Goal: Information Seeking & Learning: Understand process/instructions

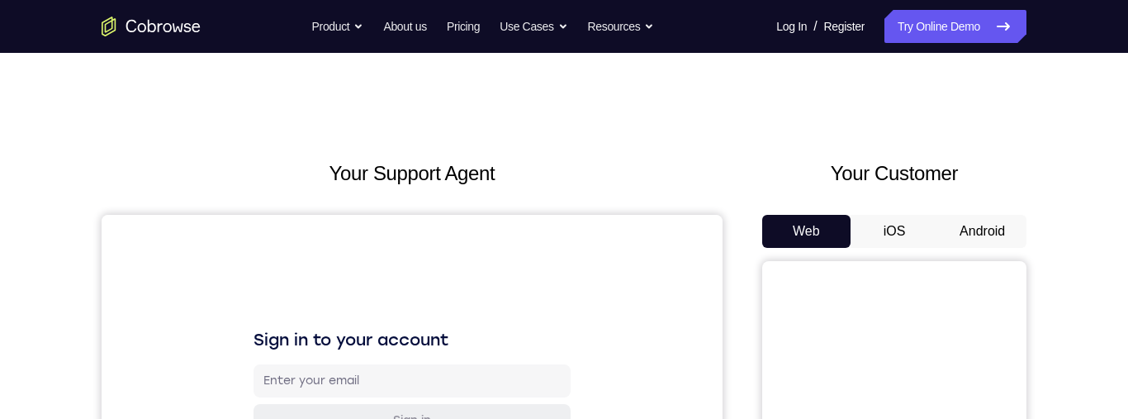
click at [983, 231] on button "Android" at bounding box center [982, 231] width 88 height 33
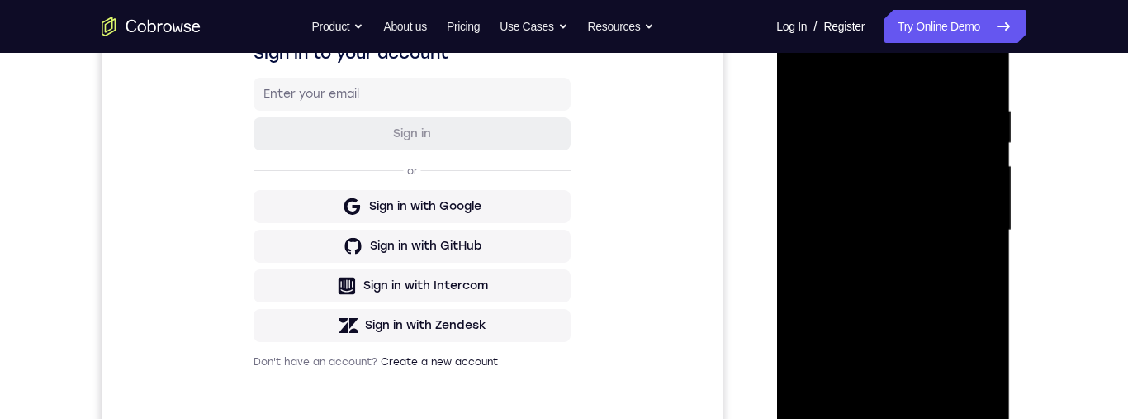
scroll to position [479, 0]
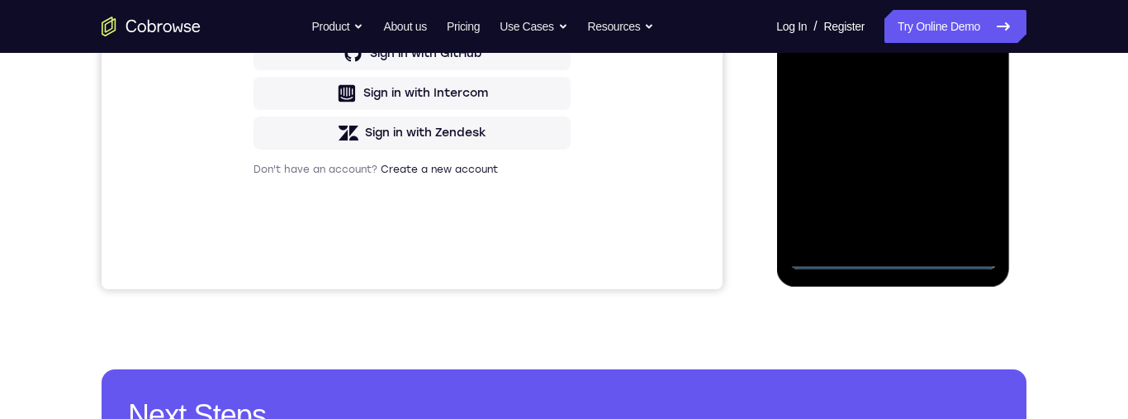
click at [896, 261] on div at bounding box center [893, 38] width 208 height 462
click at [975, 188] on div at bounding box center [893, 38] width 208 height 462
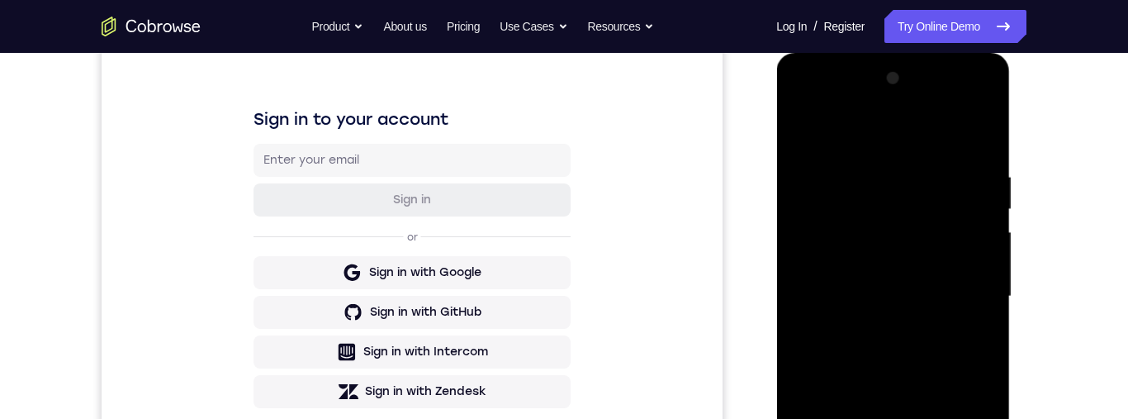
scroll to position [270, 0]
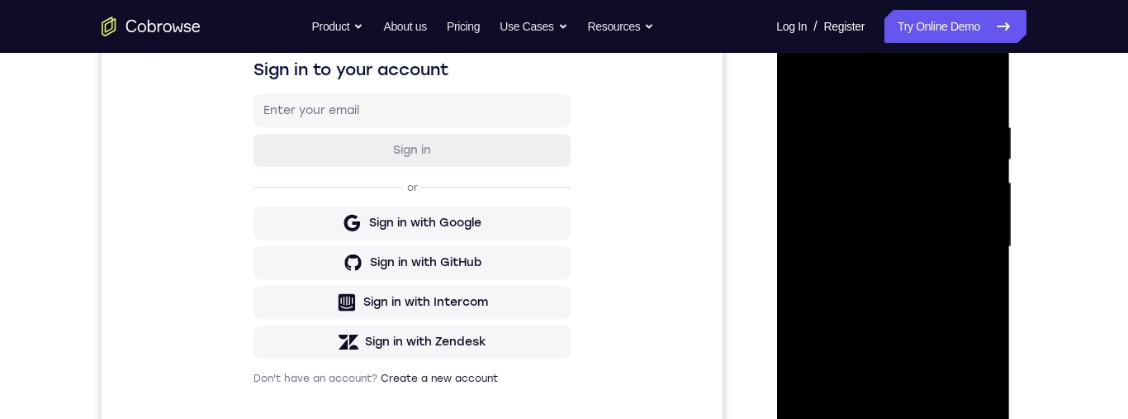
click at [896, 86] on div at bounding box center [893, 247] width 208 height 462
click at [970, 241] on div at bounding box center [893, 247] width 208 height 462
click at [931, 281] on div at bounding box center [893, 247] width 208 height 462
click at [886, 282] on div at bounding box center [893, 247] width 208 height 462
click at [895, 232] on div at bounding box center [893, 247] width 208 height 462
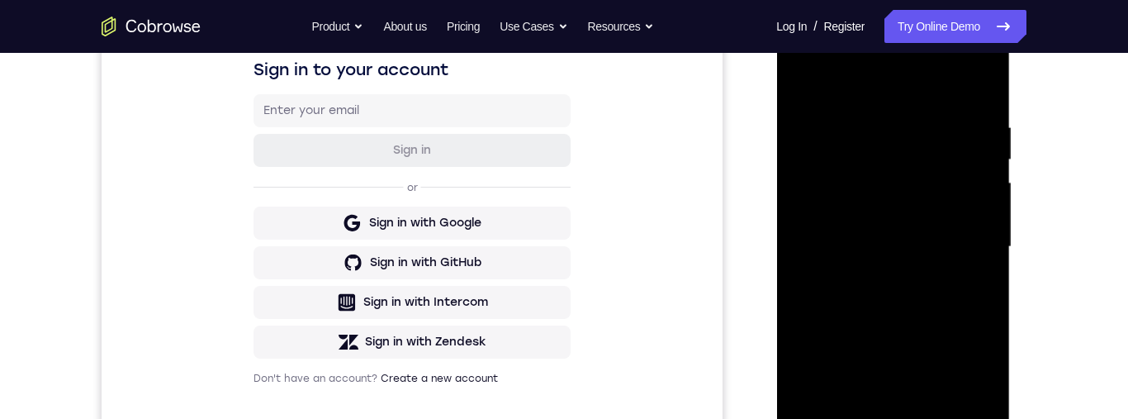
click at [886, 214] on div at bounding box center [893, 247] width 208 height 462
click at [953, 248] on div at bounding box center [893, 247] width 208 height 462
click at [946, 318] on div at bounding box center [893, 247] width 208 height 462
click at [932, 301] on div at bounding box center [893, 247] width 208 height 462
click at [920, 310] on div at bounding box center [893, 247] width 208 height 462
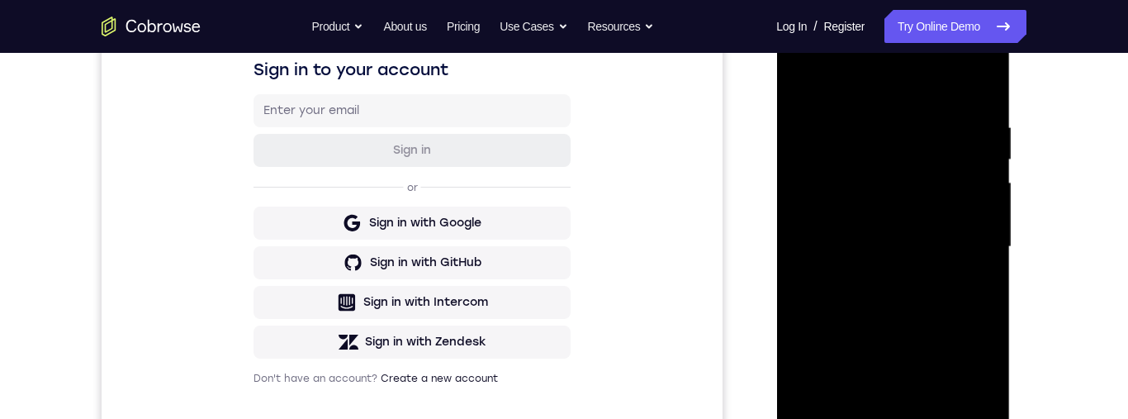
click at [927, 303] on div at bounding box center [893, 247] width 208 height 462
click at [922, 231] on div at bounding box center [893, 247] width 208 height 462
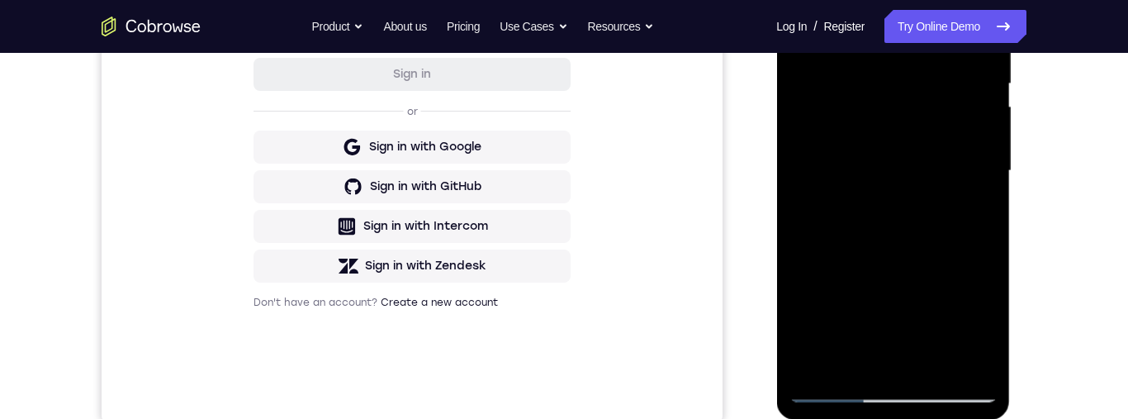
scroll to position [352, 0]
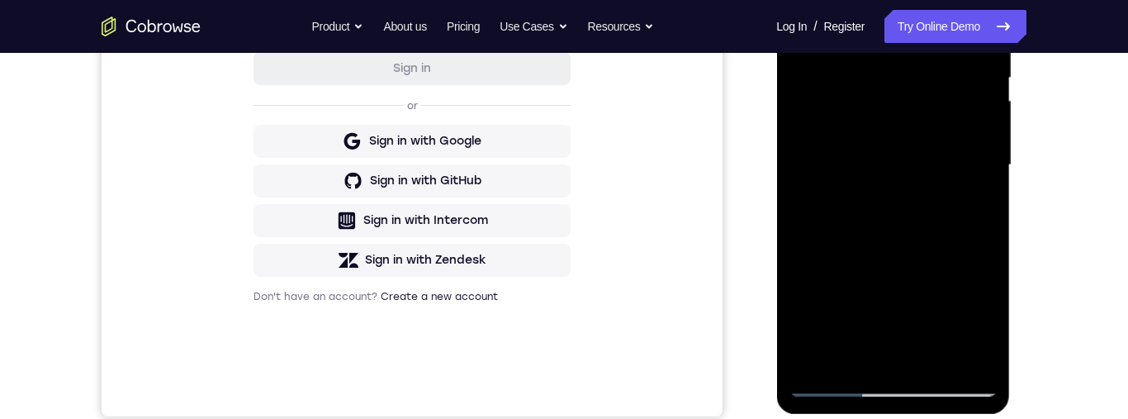
click at [844, 391] on div at bounding box center [893, 165] width 208 height 462
click at [891, 391] on div at bounding box center [893, 165] width 208 height 462
click at [965, 319] on div at bounding box center [893, 165] width 208 height 462
click at [899, 353] on div at bounding box center [893, 165] width 208 height 462
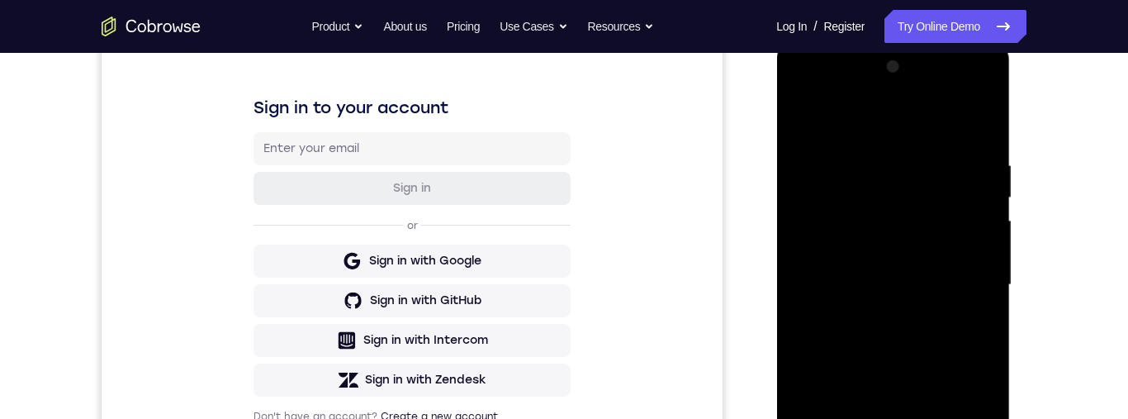
scroll to position [227, 0]
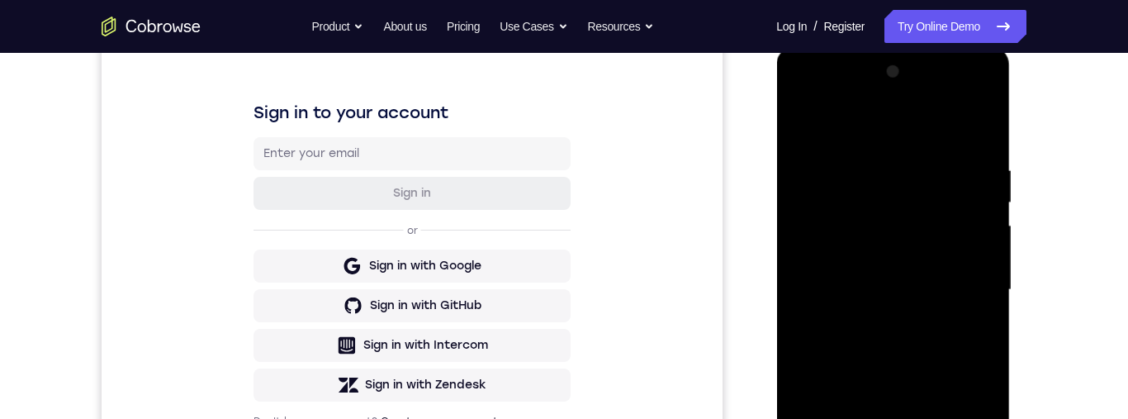
click at [858, 130] on div at bounding box center [893, 290] width 208 height 462
click at [971, 126] on div at bounding box center [893, 289] width 208 height 462
click at [978, 121] on div at bounding box center [893, 289] width 208 height 462
click at [804, 99] on div at bounding box center [893, 289] width 208 height 462
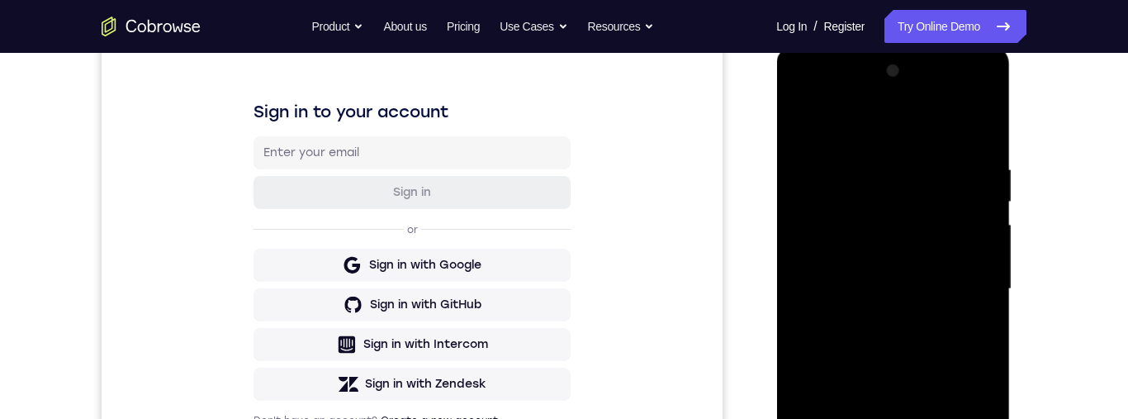
click at [824, 237] on div at bounding box center [893, 289] width 208 height 462
click at [921, 316] on div at bounding box center [893, 289] width 208 height 462
click at [871, 319] on div at bounding box center [893, 289] width 208 height 462
click at [920, 301] on div at bounding box center [893, 289] width 208 height 462
click at [862, 212] on div at bounding box center [893, 289] width 208 height 462
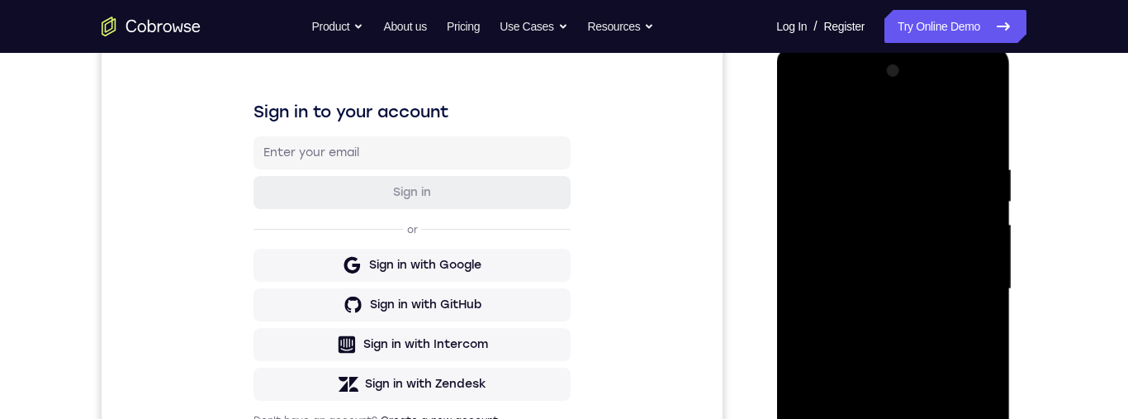
click at [874, 211] on div at bounding box center [893, 289] width 208 height 462
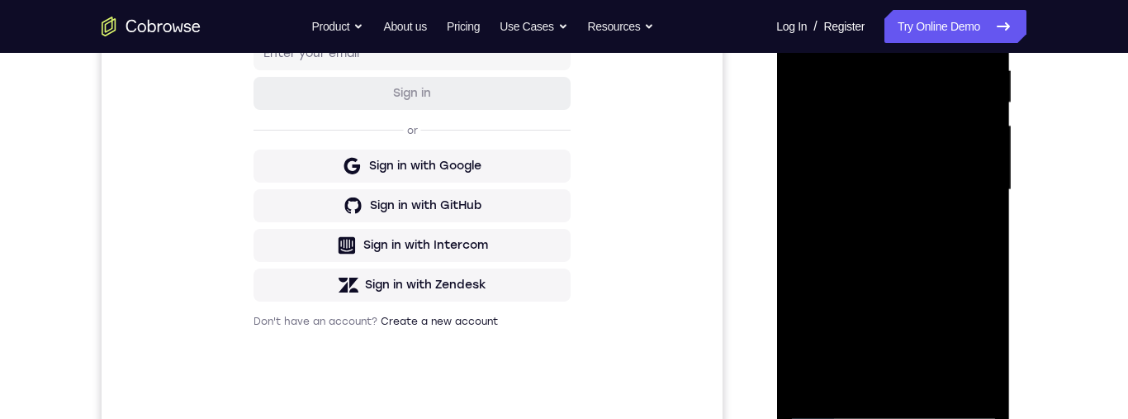
scroll to position [334, 0]
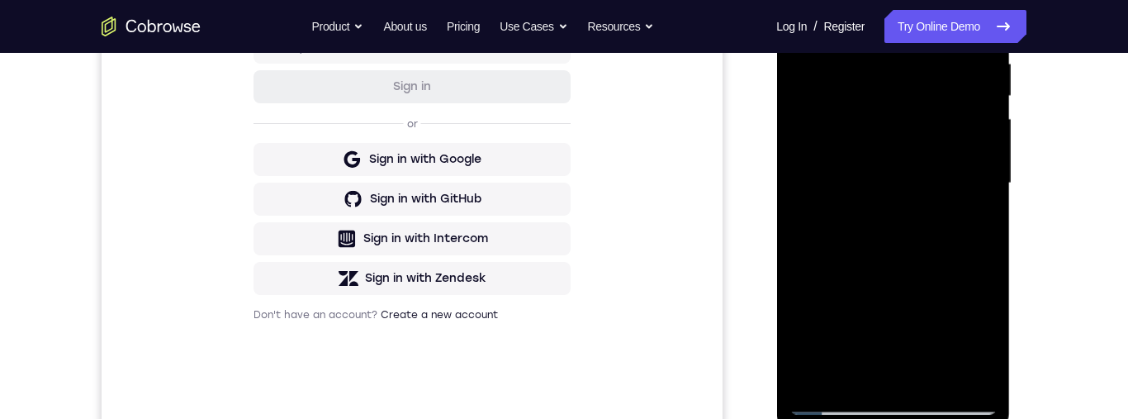
click at [837, 284] on div at bounding box center [893, 183] width 208 height 462
click at [875, 341] on div at bounding box center [893, 183] width 208 height 462
click at [800, 305] on div at bounding box center [893, 183] width 208 height 462
click at [829, 316] on div at bounding box center [893, 183] width 208 height 462
click at [881, 282] on div at bounding box center [893, 183] width 208 height 462
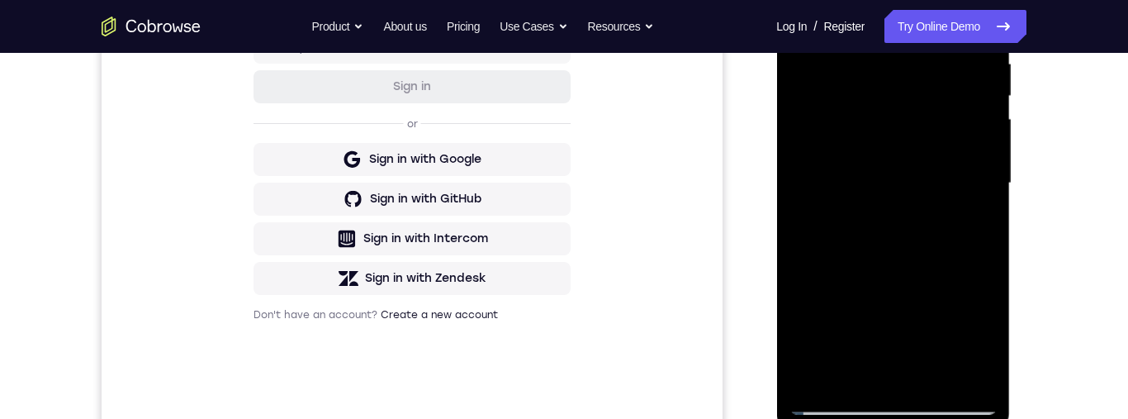
click at [805, 316] on div at bounding box center [893, 183] width 208 height 462
click at [806, 372] on div at bounding box center [893, 183] width 208 height 462
click at [808, 287] on div at bounding box center [893, 183] width 208 height 462
click at [882, 286] on div at bounding box center [893, 183] width 208 height 462
click at [993, 287] on div at bounding box center [893, 183] width 208 height 462
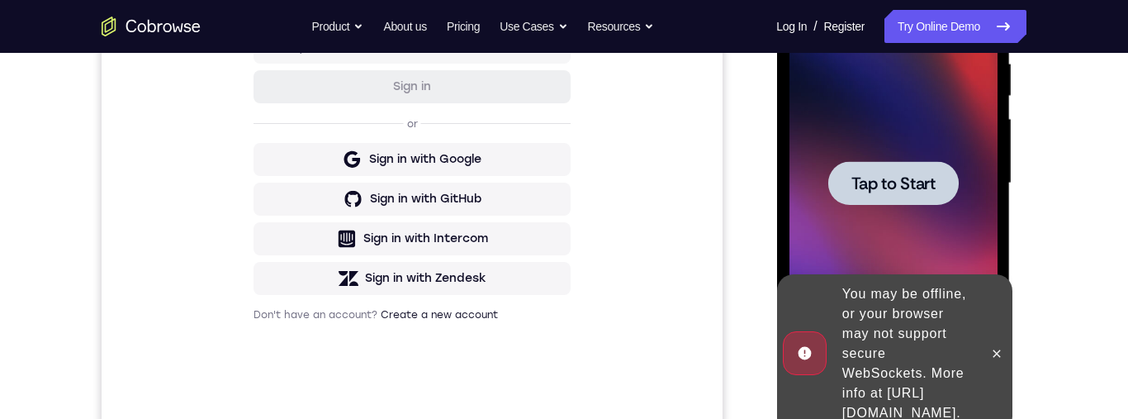
click at [875, 200] on div at bounding box center [892, 183] width 130 height 44
click at [908, 176] on span "Tap to Start" at bounding box center [893, 183] width 84 height 17
click at [913, 202] on div at bounding box center [892, 183] width 130 height 44
click at [900, 190] on span "Tap to Start" at bounding box center [893, 183] width 84 height 17
click at [1000, 362] on button at bounding box center [996, 353] width 26 height 26
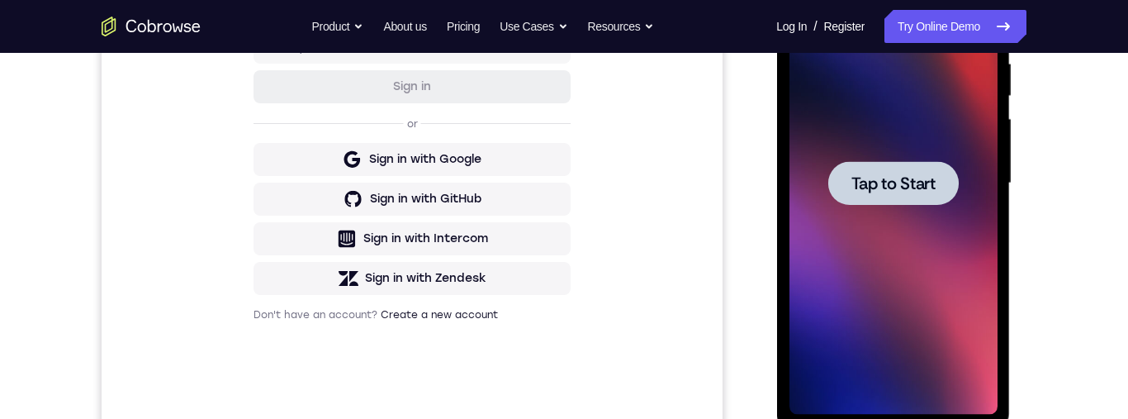
click at [921, 191] on span "Tap to Start" at bounding box center [893, 183] width 84 height 17
click at [884, 192] on span "Tap to Start" at bounding box center [893, 183] width 84 height 17
click at [897, 183] on span "Tap to Start" at bounding box center [893, 183] width 84 height 17
click at [900, 182] on div at bounding box center [893, 183] width 208 height 462
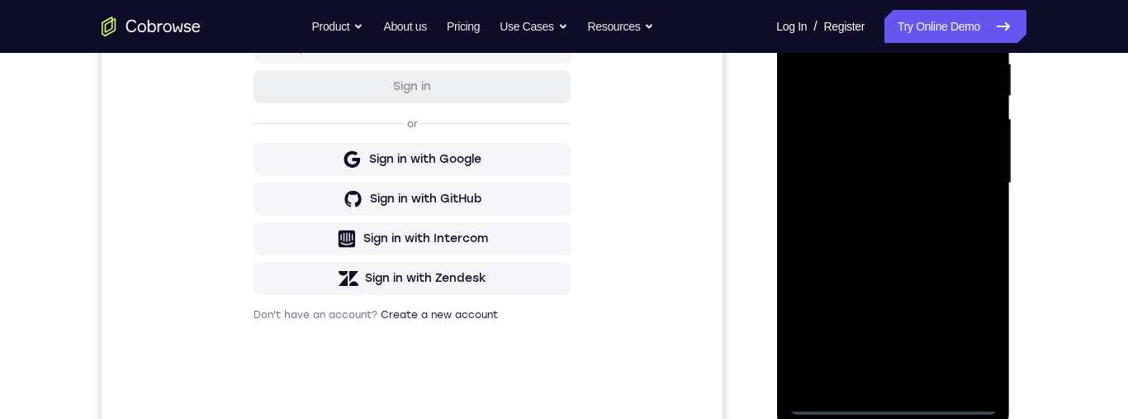
click at [902, 407] on div at bounding box center [893, 183] width 208 height 462
click at [967, 331] on div at bounding box center [893, 183] width 208 height 462
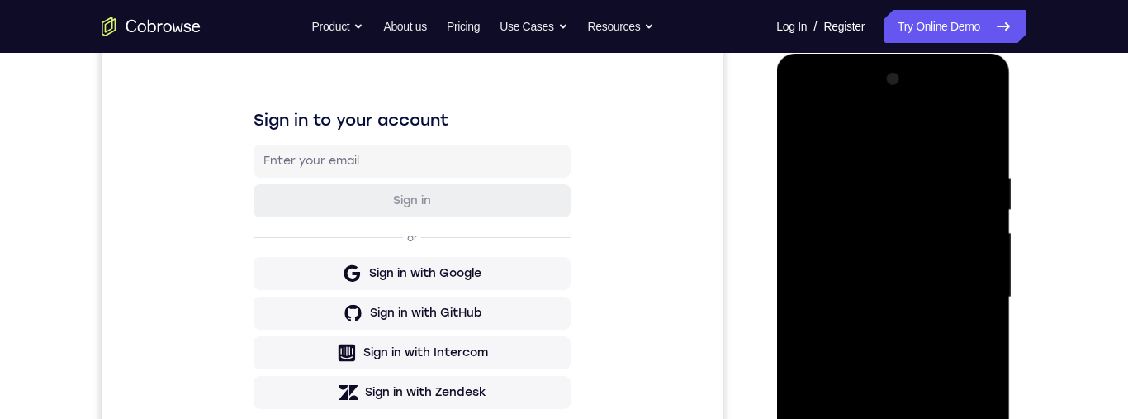
scroll to position [217, 0]
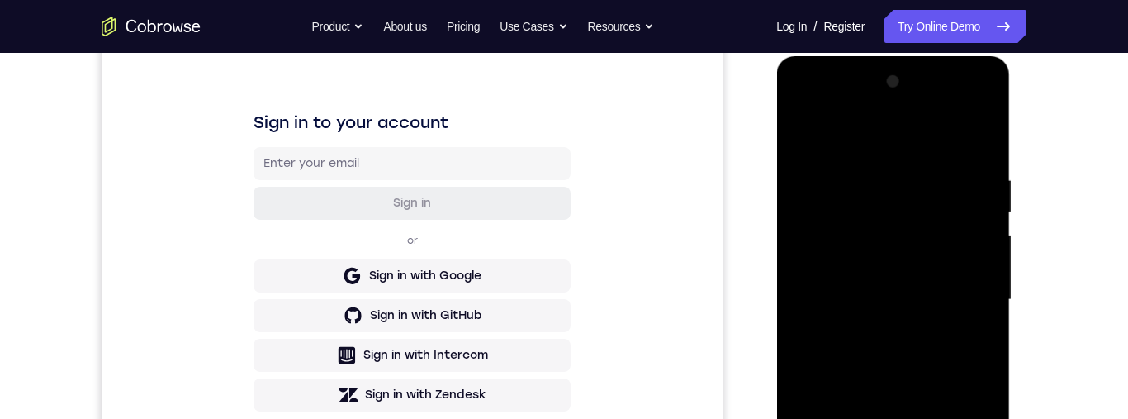
click at [847, 127] on div at bounding box center [893, 300] width 208 height 462
click at [971, 296] on div at bounding box center [893, 300] width 208 height 462
click at [895, 306] on div at bounding box center [893, 300] width 208 height 462
click at [876, 332] on div at bounding box center [893, 300] width 208 height 462
click at [914, 275] on div at bounding box center [893, 300] width 208 height 462
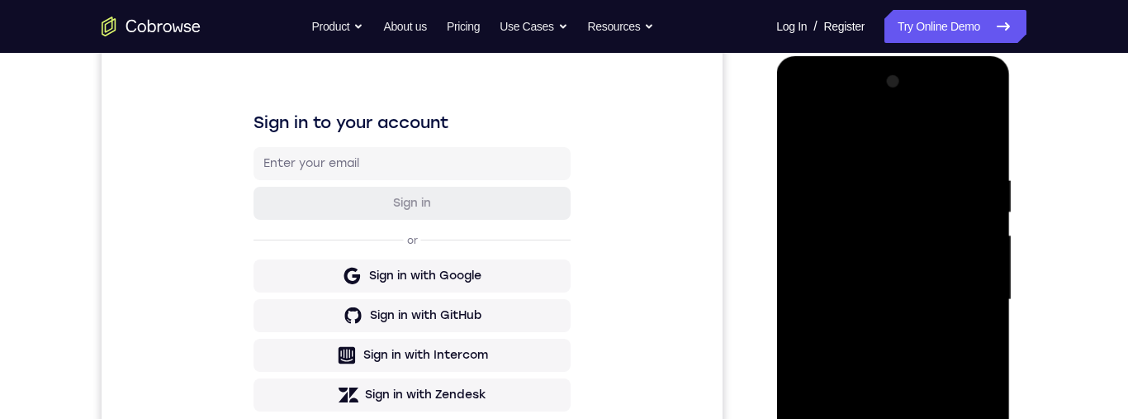
click at [896, 287] on div at bounding box center [893, 300] width 208 height 462
click at [894, 235] on div at bounding box center [893, 300] width 208 height 462
click at [908, 221] on div at bounding box center [893, 300] width 208 height 462
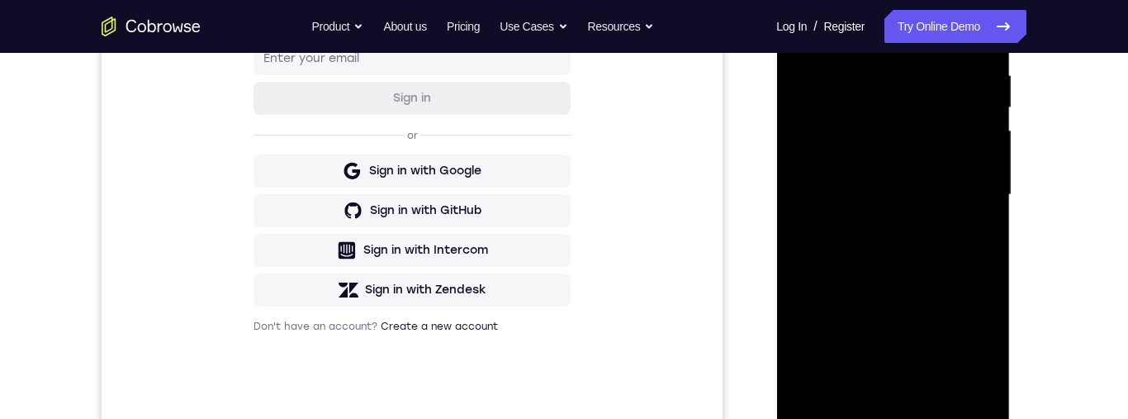
click at [914, 349] on div at bounding box center [893, 195] width 208 height 462
click at [842, 296] on div at bounding box center [893, 195] width 208 height 462
click at [810, 392] on div at bounding box center [893, 195] width 208 height 462
click at [865, 334] on div at bounding box center [893, 195] width 208 height 462
click at [868, 331] on div at bounding box center [893, 195] width 208 height 462
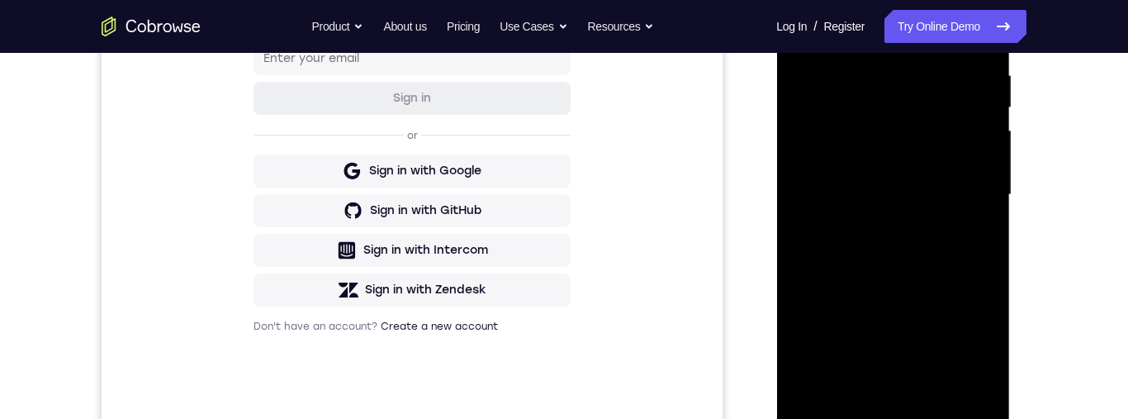
click at [815, 386] on div at bounding box center [893, 195] width 208 height 462
click at [877, 360] on div at bounding box center [893, 195] width 208 height 462
click at [983, 363] on div at bounding box center [893, 195] width 208 height 462
click at [816, 325] on div at bounding box center [893, 195] width 208 height 462
click at [878, 358] on div at bounding box center [893, 195] width 208 height 462
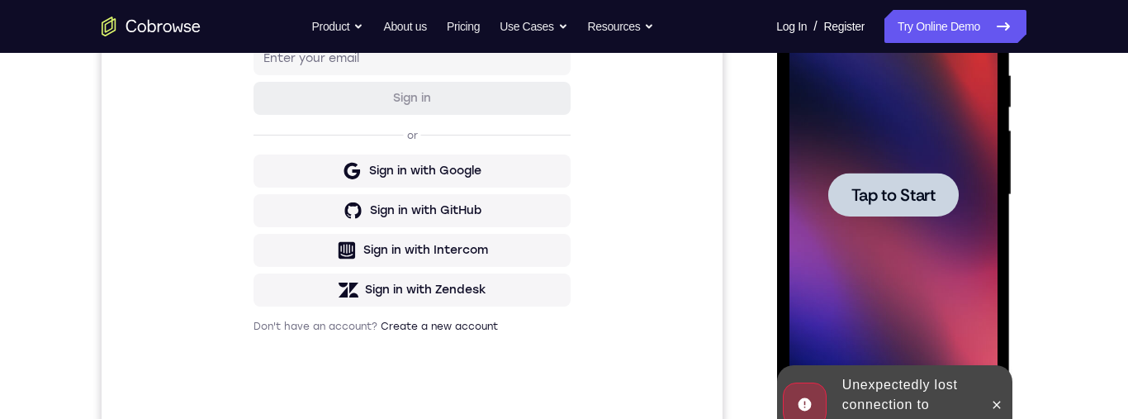
click at [913, 188] on span "Tap to Start" at bounding box center [893, 195] width 84 height 17
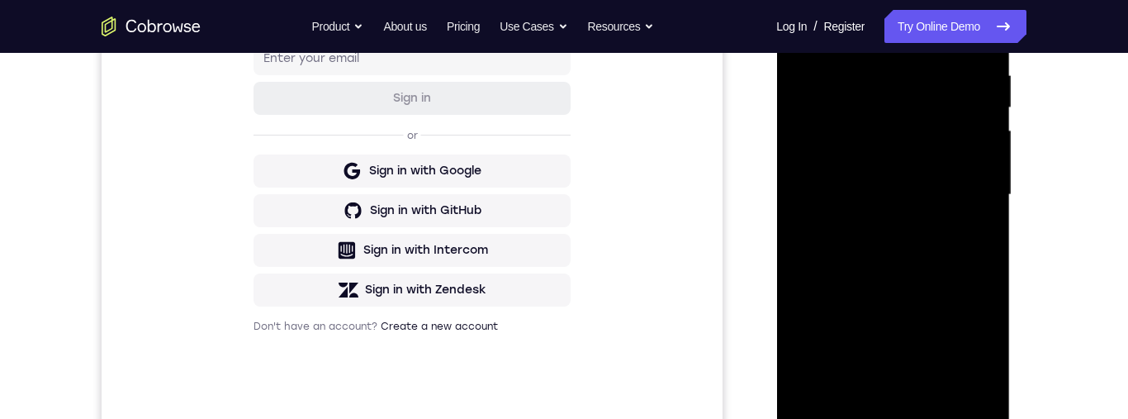
click at [897, 413] on div at bounding box center [893, 195] width 208 height 462
click at [895, 414] on div at bounding box center [893, 195] width 208 height 462
click at [967, 345] on div at bounding box center [893, 195] width 208 height 462
click at [922, 79] on div at bounding box center [893, 195] width 208 height 462
click at [974, 342] on div at bounding box center [893, 195] width 208 height 462
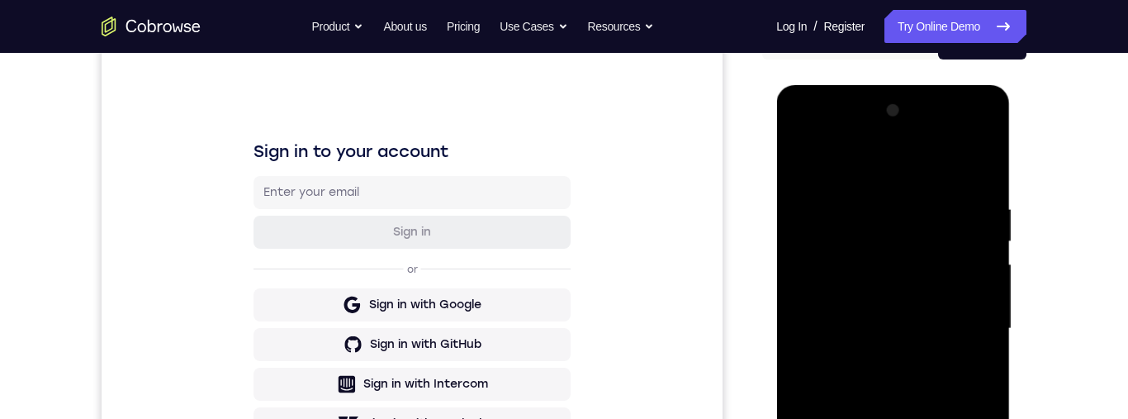
scroll to position [186, 0]
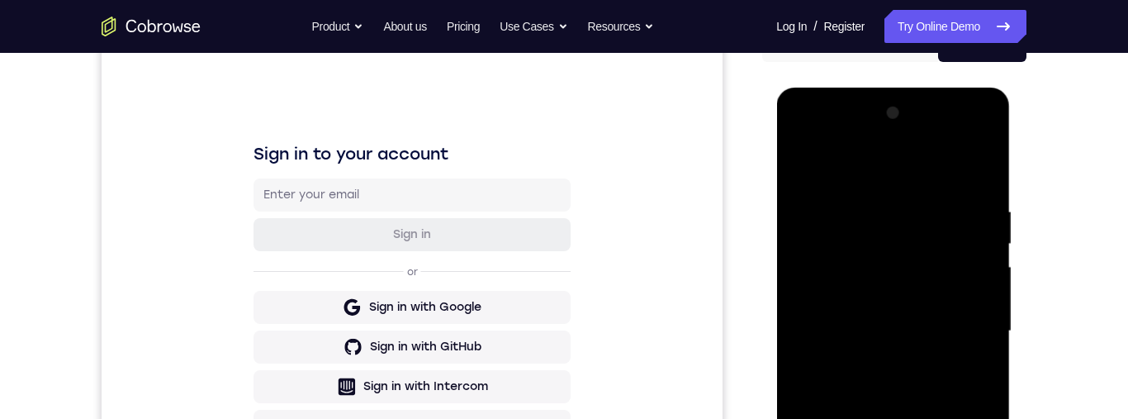
click at [860, 177] on div at bounding box center [893, 331] width 208 height 462
click at [888, 167] on div at bounding box center [893, 331] width 208 height 462
click at [972, 330] on div at bounding box center [893, 331] width 208 height 462
click at [886, 367] on div at bounding box center [893, 331] width 208 height 462
click at [884, 317] on div at bounding box center [893, 331] width 208 height 462
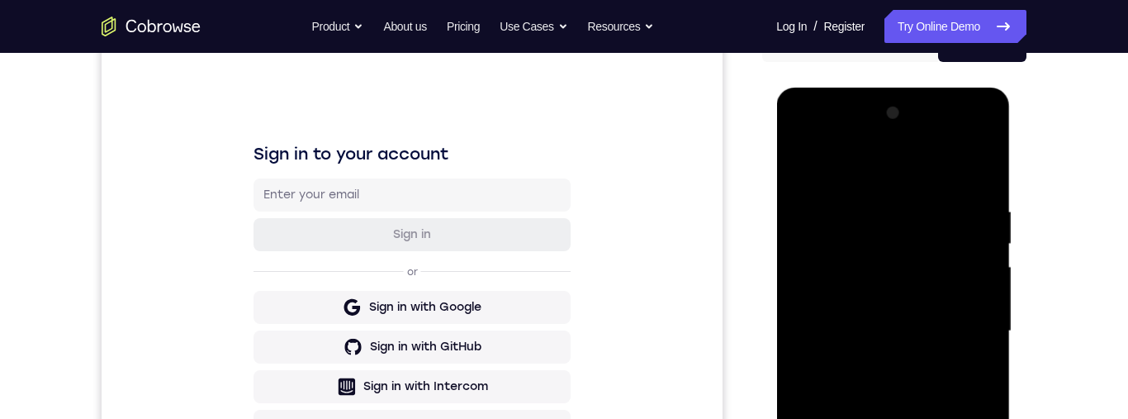
click at [838, 256] on div at bounding box center [893, 331] width 208 height 462
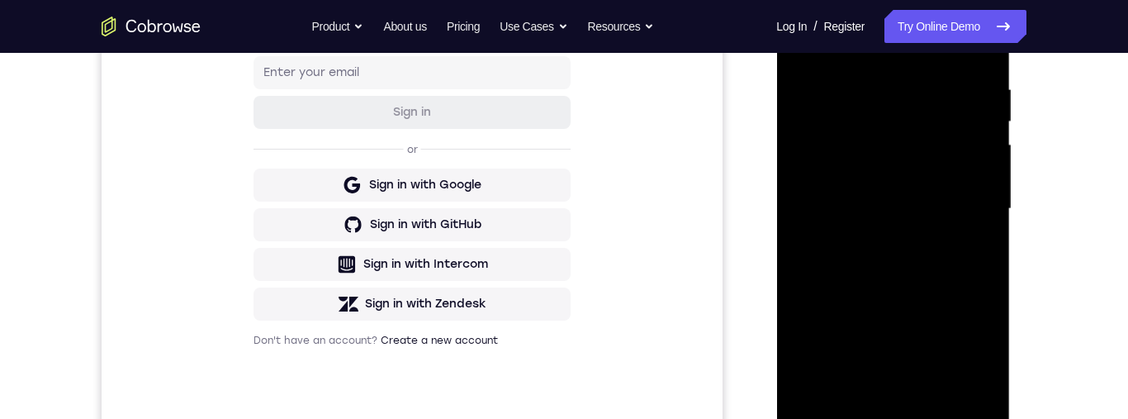
scroll to position [309, 0]
click at [921, 377] on div at bounding box center [893, 208] width 208 height 462
click at [839, 302] on div at bounding box center [893, 208] width 208 height 462
click at [807, 407] on div at bounding box center [893, 208] width 208 height 462
click at [861, 341] on div at bounding box center [893, 208] width 208 height 462
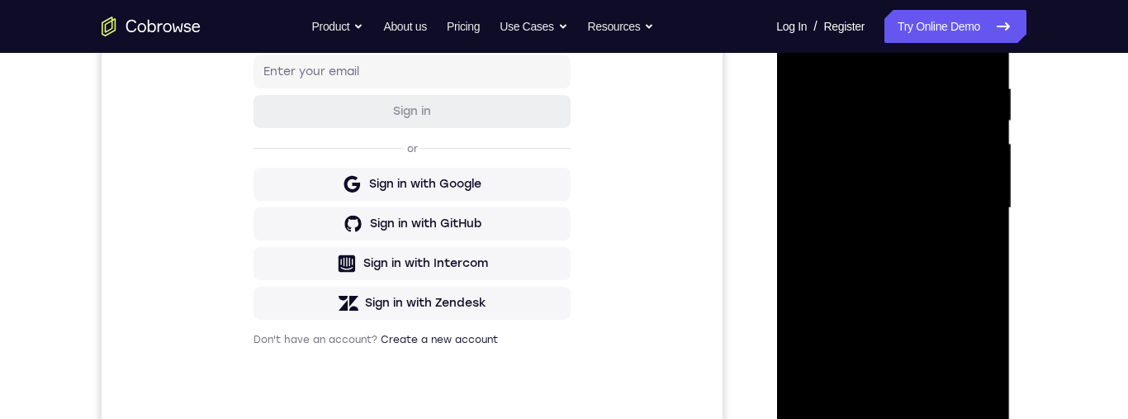
click at [866, 341] on div at bounding box center [893, 208] width 208 height 462
click at [809, 400] on div at bounding box center [893, 208] width 208 height 462
click at [881, 370] on div at bounding box center [893, 208] width 208 height 462
click at [982, 368] on div at bounding box center [893, 208] width 208 height 462
click at [813, 343] on div at bounding box center [893, 208] width 208 height 462
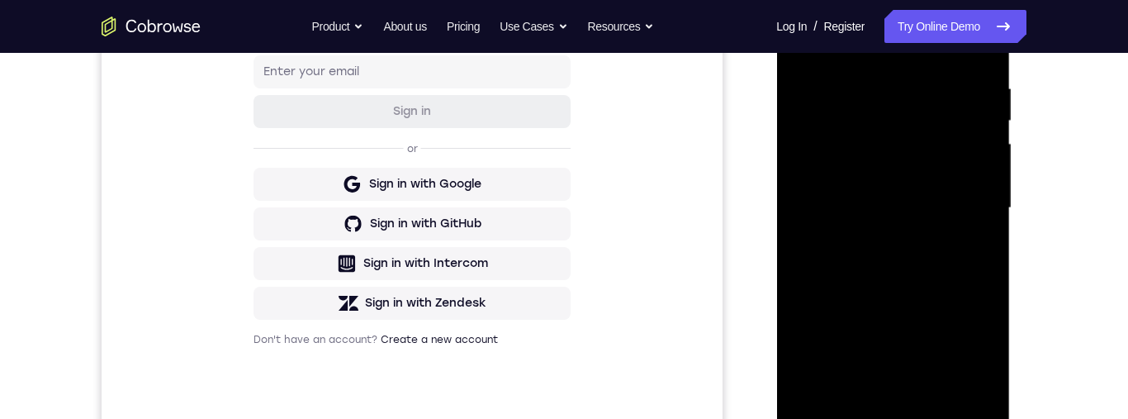
click at [837, 341] on div at bounding box center [893, 208] width 208 height 462
click at [884, 307] on div at bounding box center [893, 208] width 208 height 462
click at [813, 338] on div at bounding box center [893, 208] width 208 height 462
click at [870, 181] on div at bounding box center [893, 208] width 208 height 462
click at [940, 368] on div at bounding box center [893, 208] width 208 height 462
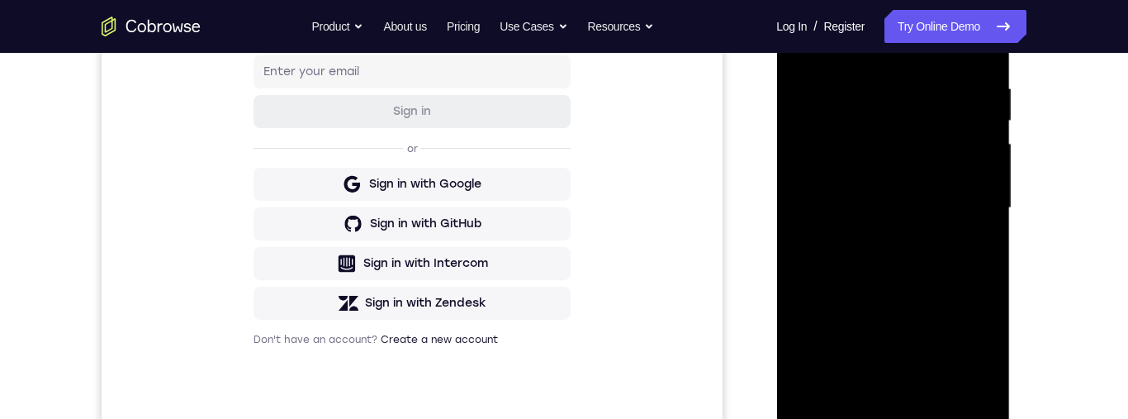
click at [944, 310] on div at bounding box center [893, 208] width 208 height 462
click at [872, 368] on div at bounding box center [893, 208] width 208 height 462
click at [969, 310] on div at bounding box center [893, 208] width 208 height 462
click at [980, 325] on div at bounding box center [893, 208] width 208 height 462
click at [990, 377] on div at bounding box center [893, 208] width 208 height 462
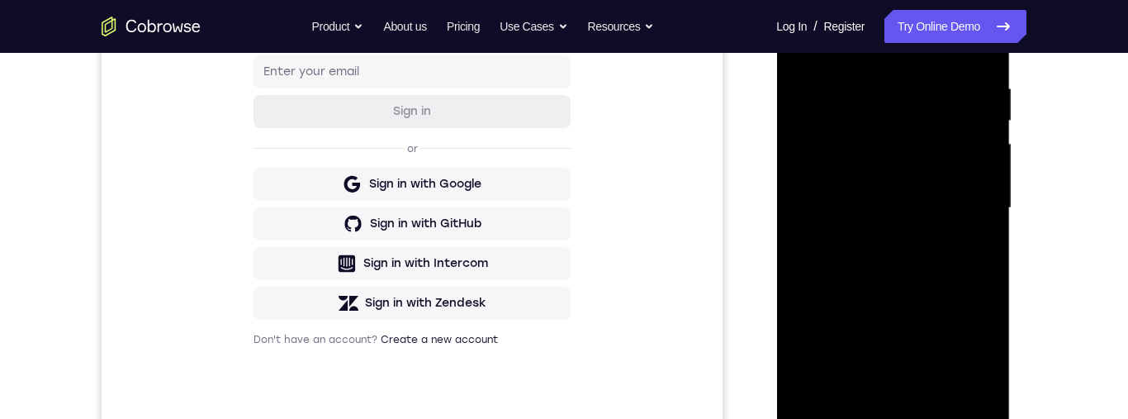
click at [983, 339] on div at bounding box center [893, 208] width 208 height 462
click at [846, 309] on div at bounding box center [893, 208] width 208 height 462
click at [902, 396] on div at bounding box center [893, 208] width 208 height 462
click at [951, 347] on div at bounding box center [893, 208] width 208 height 462
click at [912, 220] on div at bounding box center [893, 208] width 208 height 462
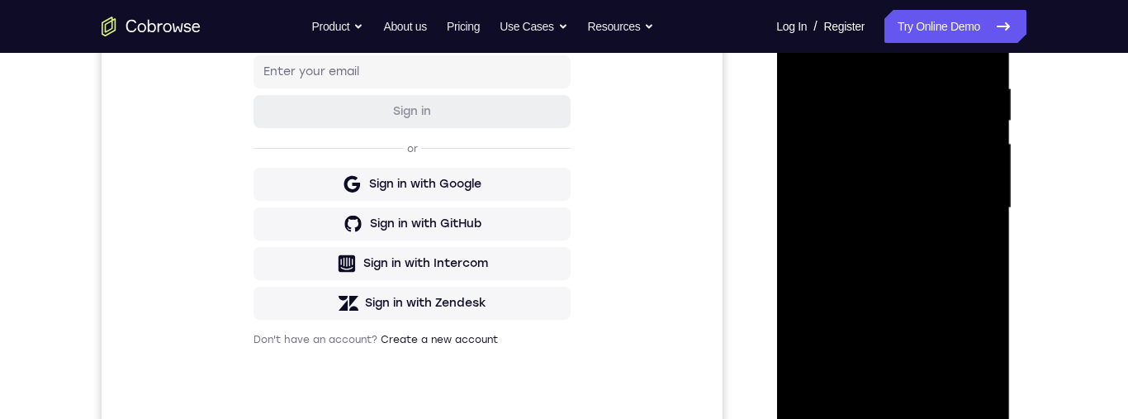
click at [915, 286] on div at bounding box center [893, 208] width 208 height 462
click at [910, 264] on div at bounding box center [893, 208] width 208 height 462
click at [937, 274] on div at bounding box center [893, 208] width 208 height 462
click at [944, 277] on div at bounding box center [893, 208] width 208 height 462
click at [932, 286] on div at bounding box center [893, 208] width 208 height 462
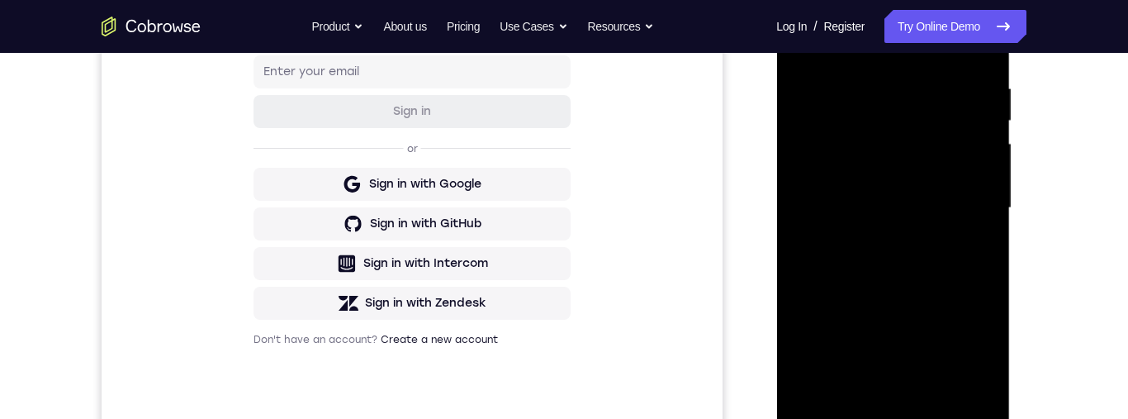
click at [877, 129] on div at bounding box center [893, 208] width 208 height 462
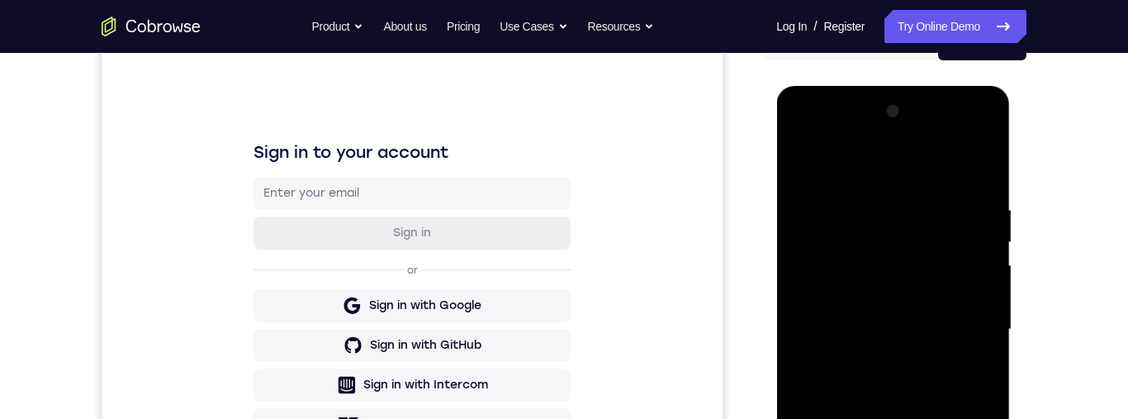
scroll to position [334, 0]
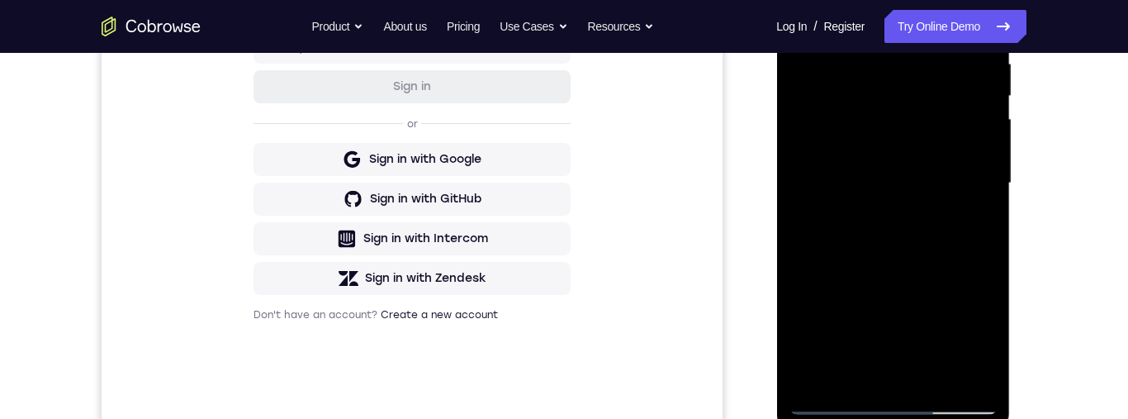
click at [914, 404] on div at bounding box center [893, 183] width 208 height 462
click at [893, 406] on div at bounding box center [893, 183] width 208 height 462
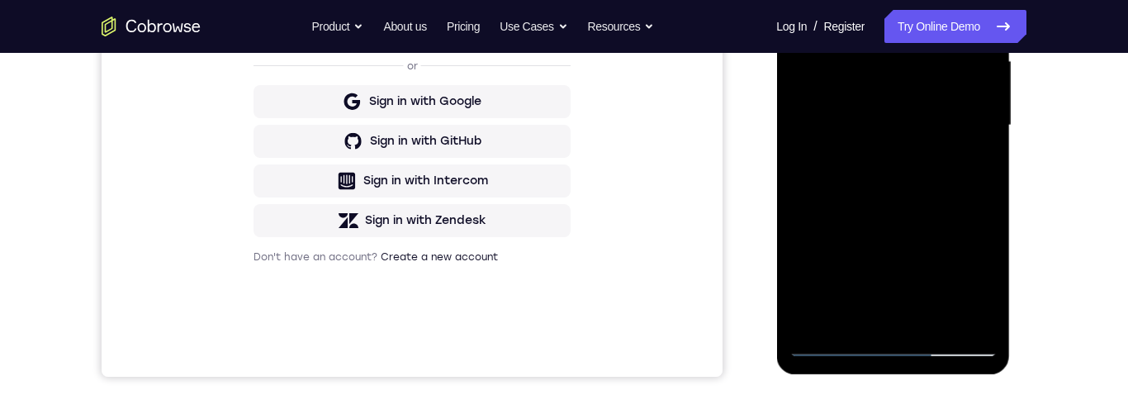
click at [894, 349] on div at bounding box center [893, 125] width 208 height 462
click at [892, 341] on div at bounding box center [893, 125] width 208 height 462
click at [897, 345] on div at bounding box center [893, 125] width 208 height 462
click at [889, 346] on div at bounding box center [893, 125] width 208 height 462
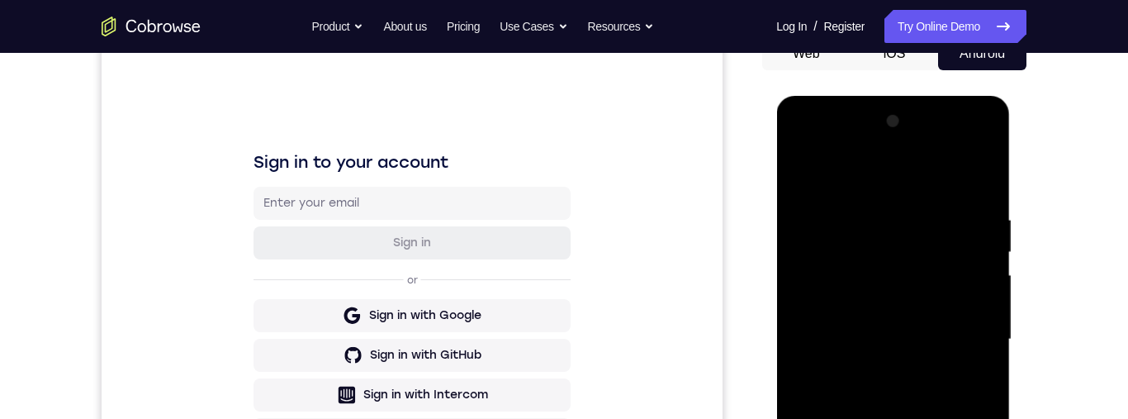
scroll to position [37, 0]
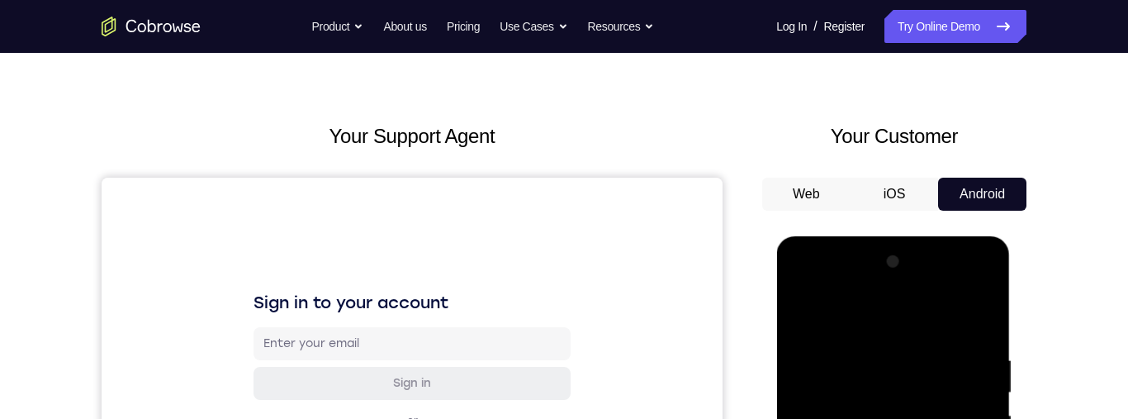
click at [899, 197] on button "iOS" at bounding box center [895, 194] width 88 height 33
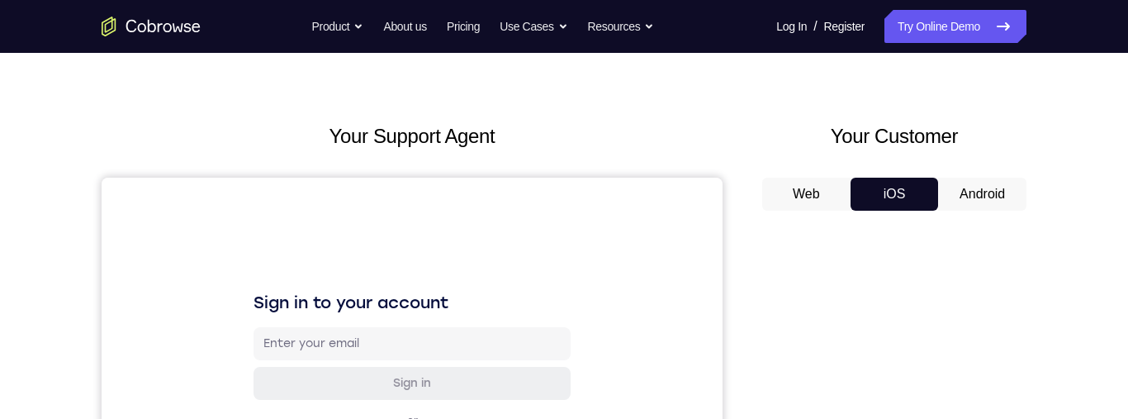
click at [979, 197] on button "Android" at bounding box center [982, 194] width 88 height 33
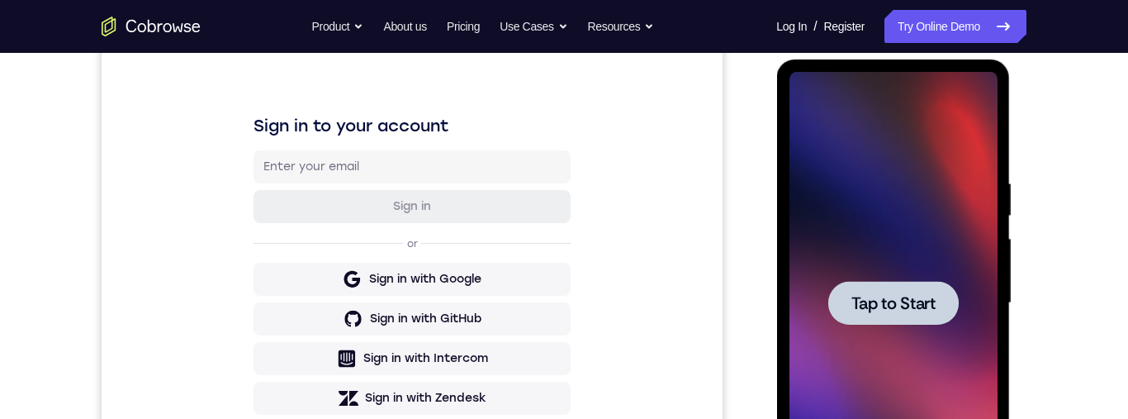
scroll to position [414, 0]
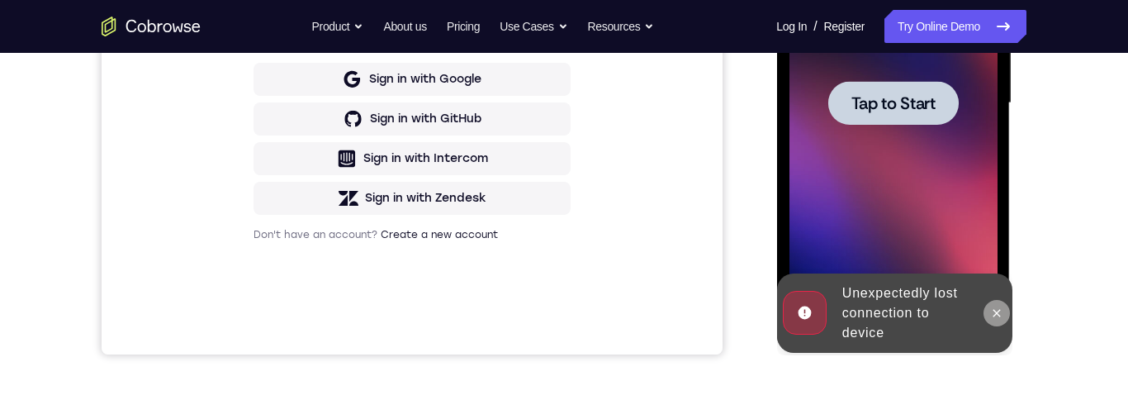
click at [999, 312] on icon at bounding box center [995, 312] width 13 height 13
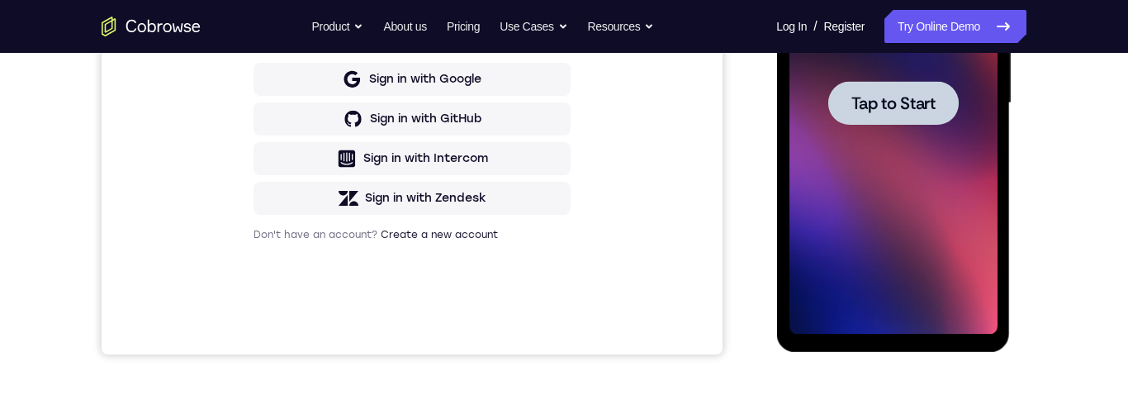
click at [905, 105] on span "Tap to Start" at bounding box center [893, 103] width 84 height 17
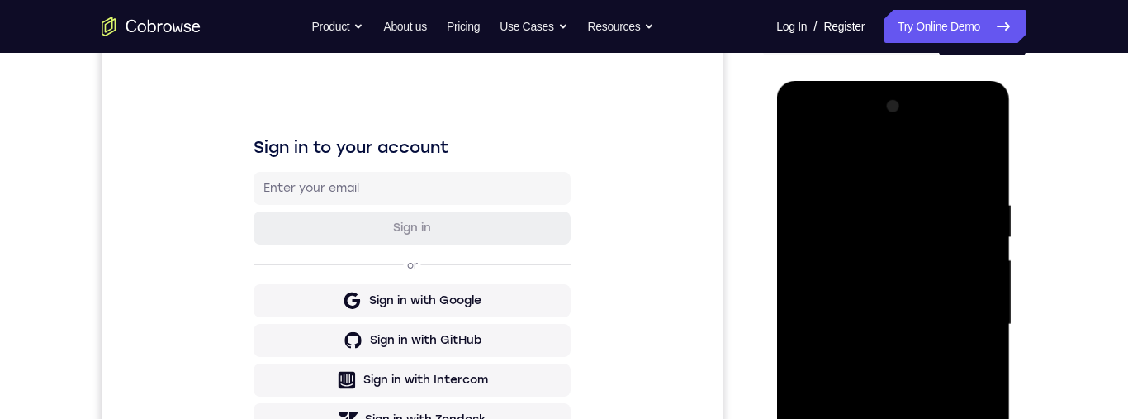
scroll to position [362, 0]
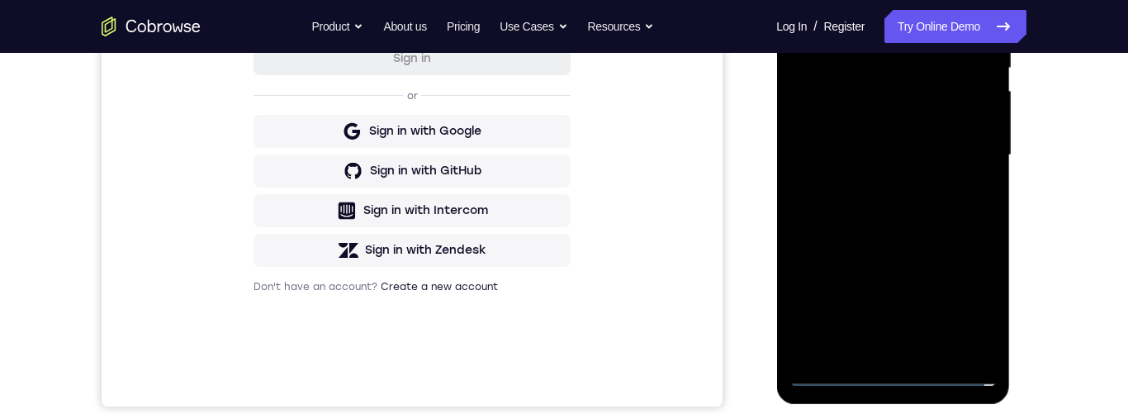
click at [888, 376] on div at bounding box center [893, 155] width 208 height 462
click at [903, 367] on div at bounding box center [893, 155] width 208 height 462
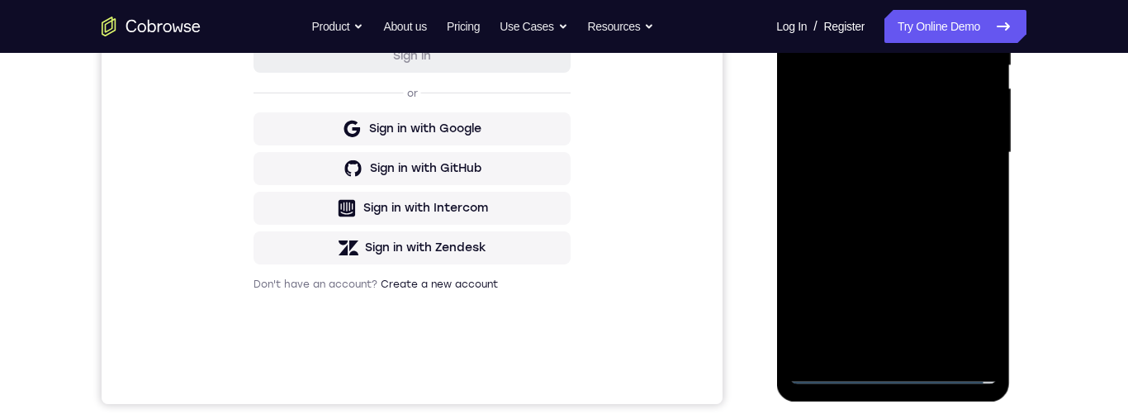
click at [894, 372] on div at bounding box center [893, 153] width 208 height 462
click at [891, 372] on div at bounding box center [893, 153] width 208 height 462
click at [892, 370] on div at bounding box center [893, 153] width 208 height 462
click at [970, 305] on div at bounding box center [893, 153] width 208 height 462
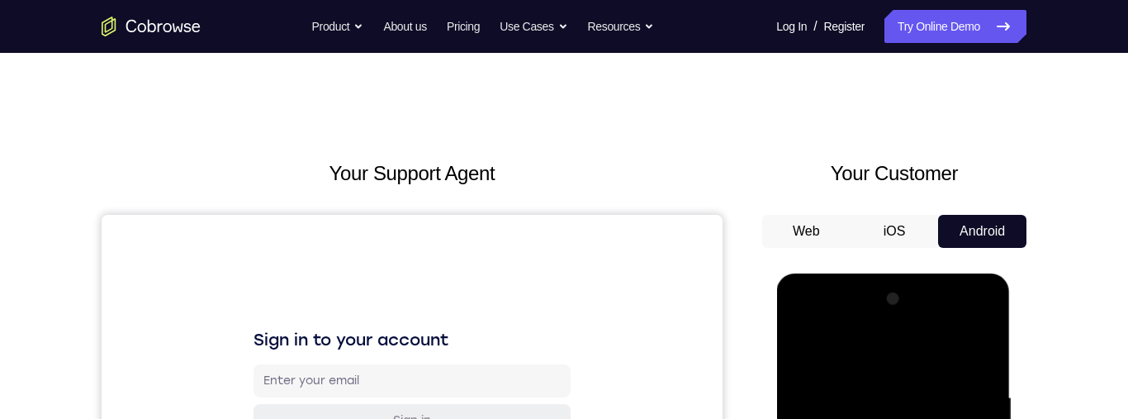
scroll to position [311, 0]
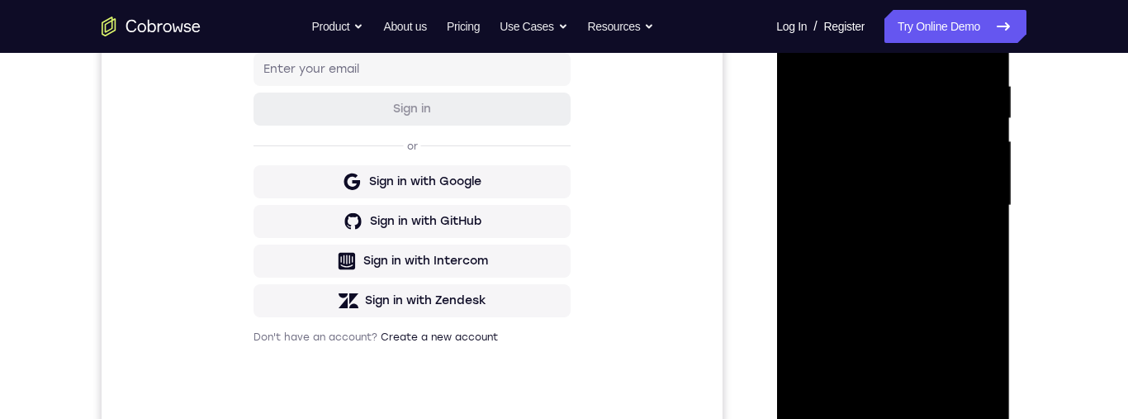
click at [974, 361] on div at bounding box center [893, 205] width 208 height 462
click at [977, 354] on div at bounding box center [893, 205] width 208 height 462
click at [974, 341] on div at bounding box center [893, 205] width 208 height 462
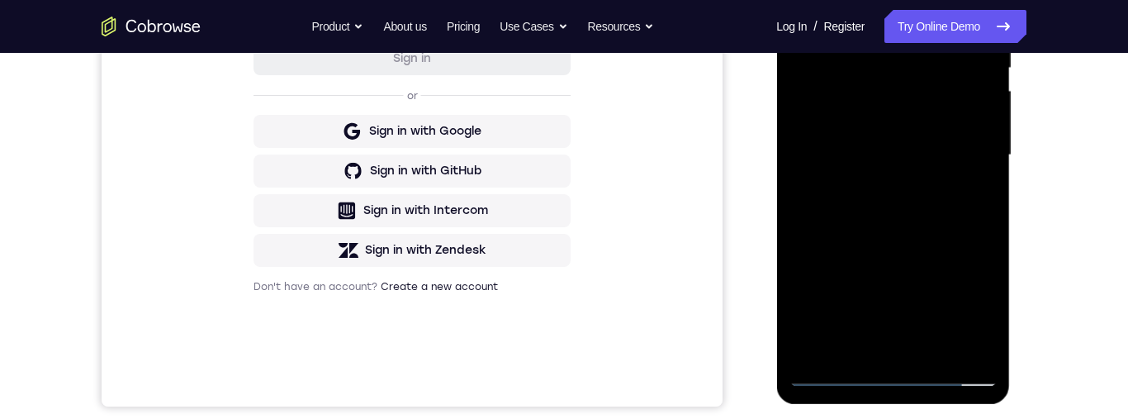
click at [974, 301] on div at bounding box center [893, 155] width 208 height 462
click at [973, 308] on div at bounding box center [893, 155] width 208 height 462
click at [973, 315] on div at bounding box center [893, 155] width 208 height 462
click at [972, 314] on div at bounding box center [893, 155] width 208 height 462
click at [973, 311] on div at bounding box center [893, 155] width 208 height 462
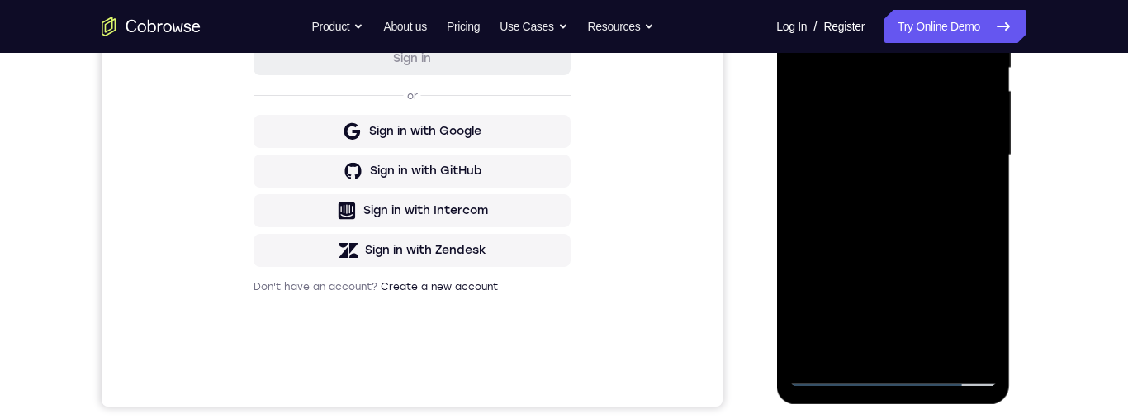
click at [971, 309] on div at bounding box center [893, 155] width 208 height 462
click at [956, 314] on div at bounding box center [893, 155] width 208 height 462
click at [964, 304] on div at bounding box center [893, 155] width 208 height 462
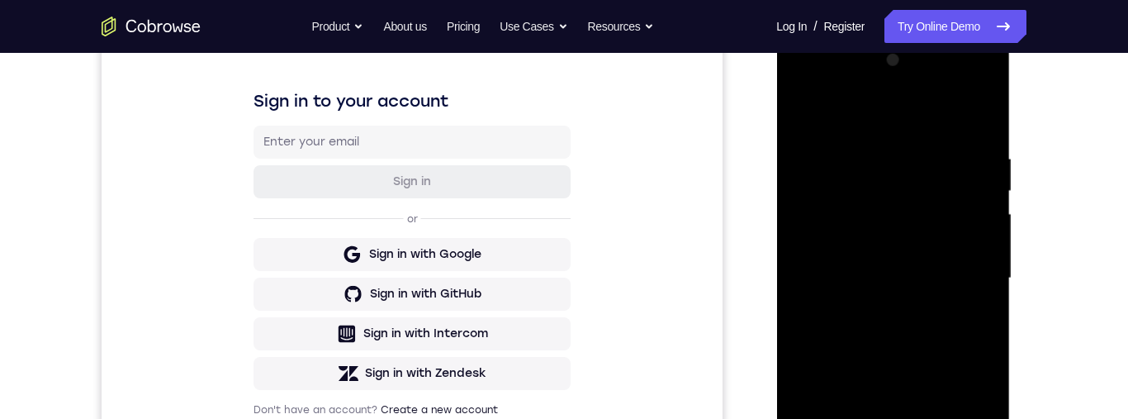
click at [867, 115] on div at bounding box center [893, 278] width 208 height 462
click at [966, 282] on div at bounding box center [893, 278] width 208 height 462
click at [890, 306] on div at bounding box center [893, 278] width 208 height 462
click at [884, 311] on div at bounding box center [893, 278] width 208 height 462
click at [883, 319] on div at bounding box center [893, 278] width 208 height 462
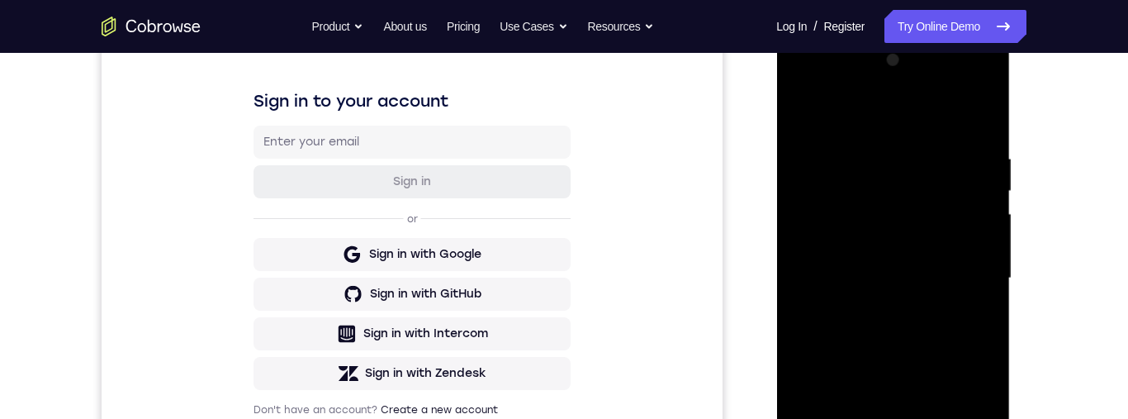
click at [886, 317] on div at bounding box center [893, 278] width 208 height 462
click at [880, 317] on div at bounding box center [893, 278] width 208 height 462
click at [947, 213] on div at bounding box center [893, 278] width 208 height 462
click at [926, 215] on div at bounding box center [893, 278] width 208 height 462
click at [879, 211] on div at bounding box center [893, 278] width 208 height 462
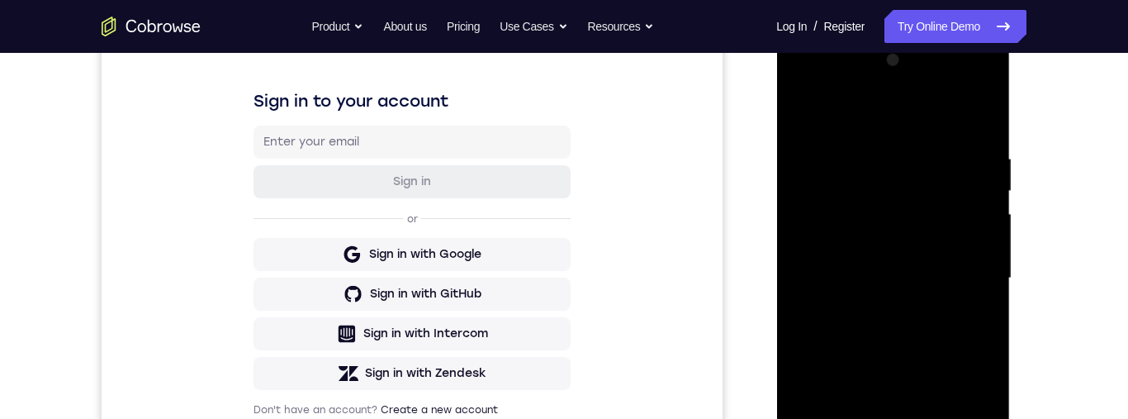
click at [881, 206] on div at bounding box center [893, 278] width 208 height 462
click at [876, 207] on div at bounding box center [893, 278] width 208 height 462
click at [879, 210] on div at bounding box center [893, 278] width 208 height 462
click at [856, 206] on div at bounding box center [893, 278] width 208 height 462
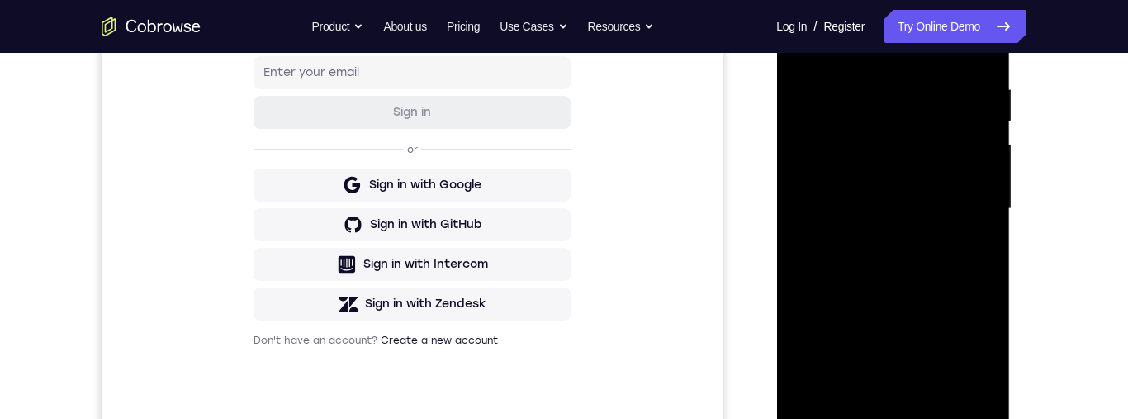
scroll to position [296, 0]
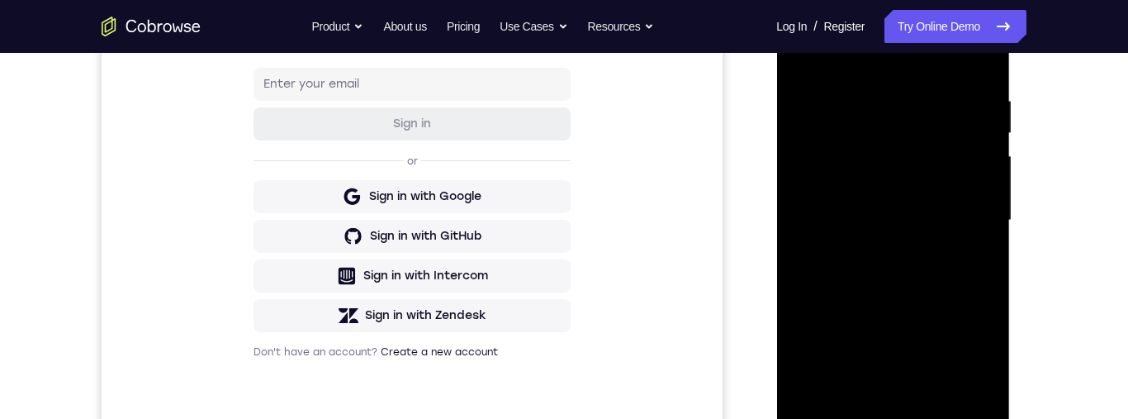
click at [869, 349] on div at bounding box center [893, 220] width 208 height 462
click at [877, 354] on div at bounding box center [893, 220] width 208 height 462
click at [979, 325] on div at bounding box center [893, 220] width 208 height 462
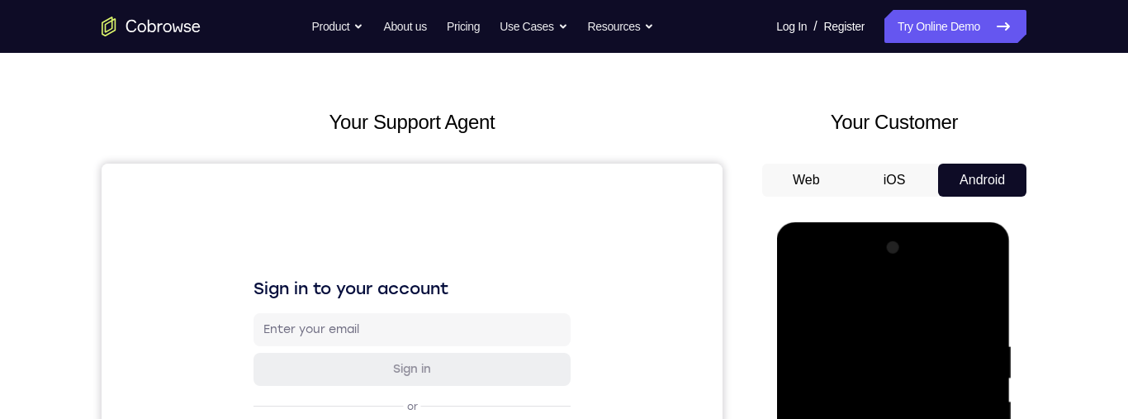
scroll to position [0, 0]
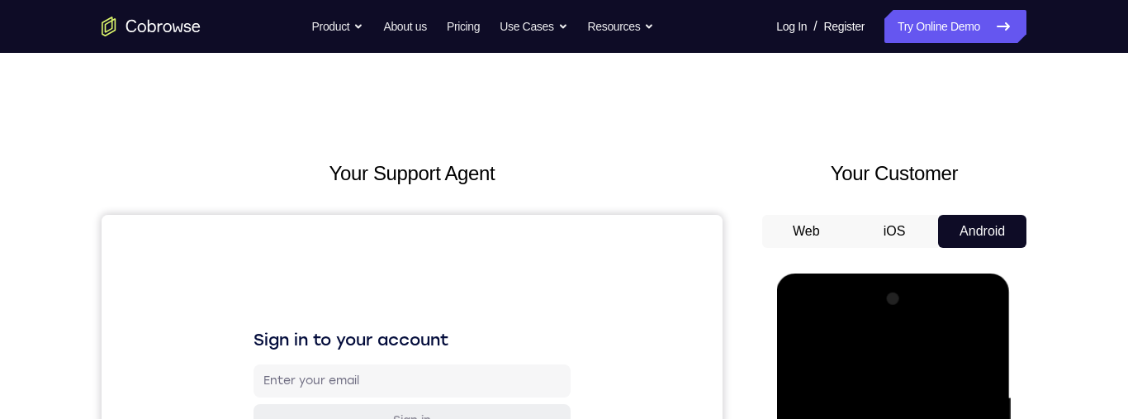
click at [889, 228] on button "iOS" at bounding box center [895, 231] width 88 height 33
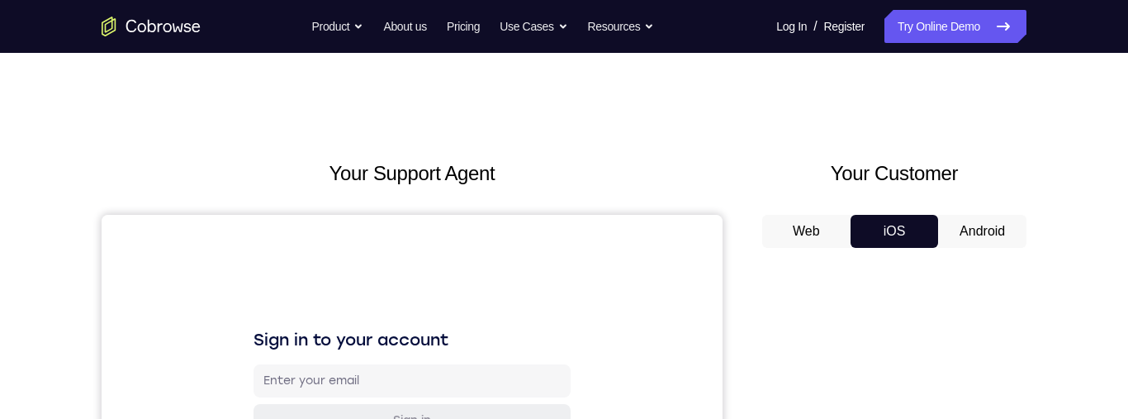
click at [818, 228] on button "Web" at bounding box center [806, 231] width 88 height 33
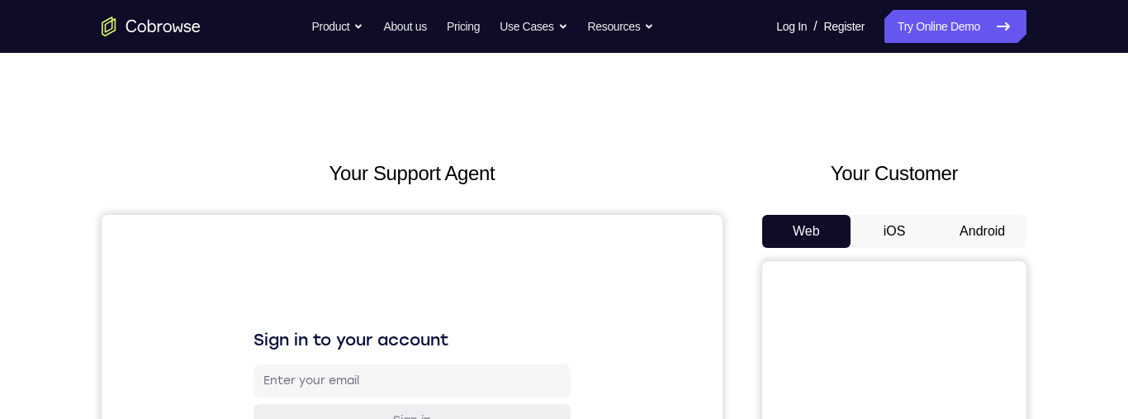
click at [989, 232] on button "Android" at bounding box center [982, 231] width 88 height 33
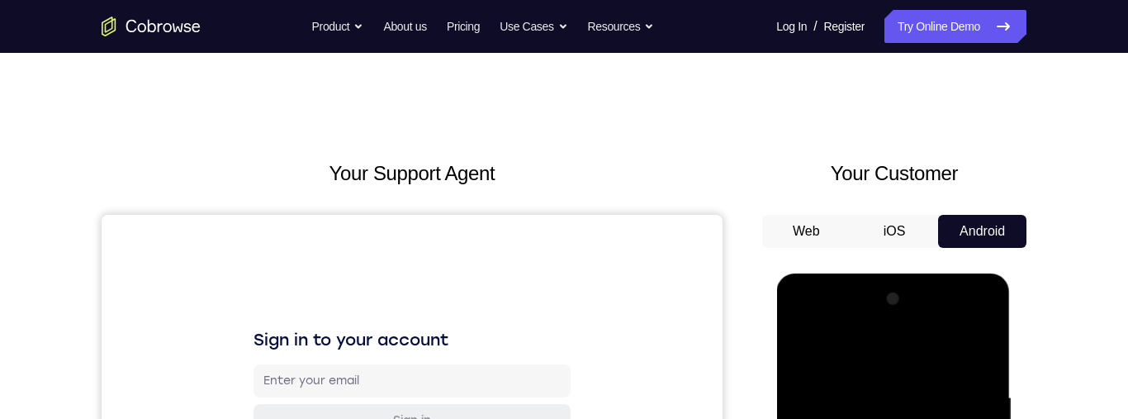
scroll to position [9, 0]
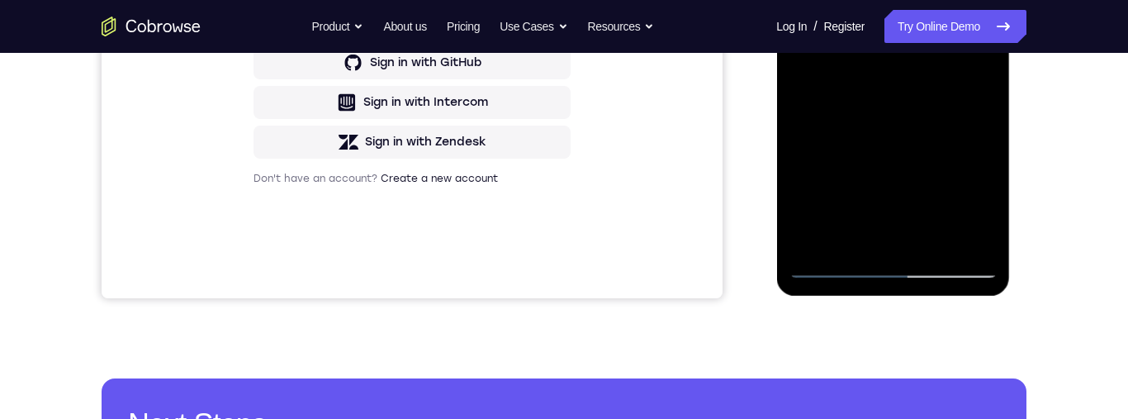
click at [895, 255] on div at bounding box center [893, 47] width 208 height 462
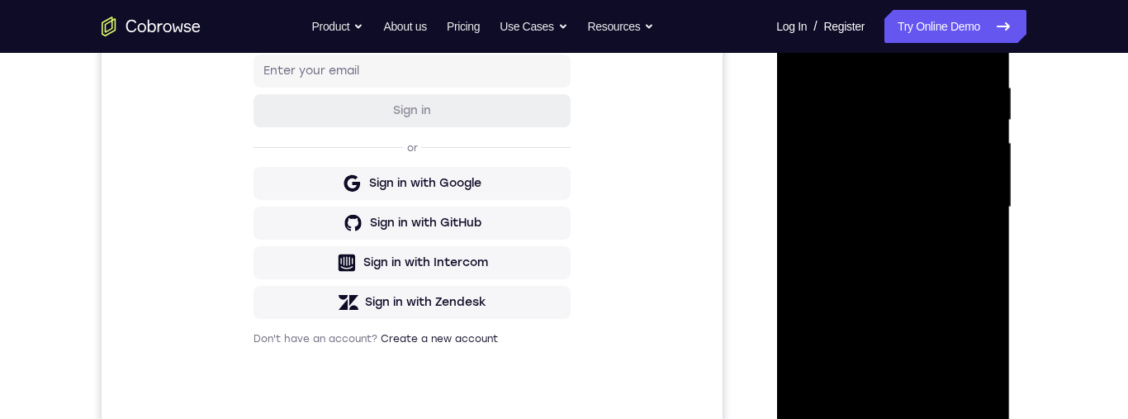
scroll to position [309, 0]
click at [989, 152] on div at bounding box center [893, 208] width 208 height 462
click at [993, 138] on div at bounding box center [893, 208] width 208 height 462
click at [982, 139] on div at bounding box center [893, 208] width 208 height 462
click at [985, 132] on div at bounding box center [893, 208] width 208 height 462
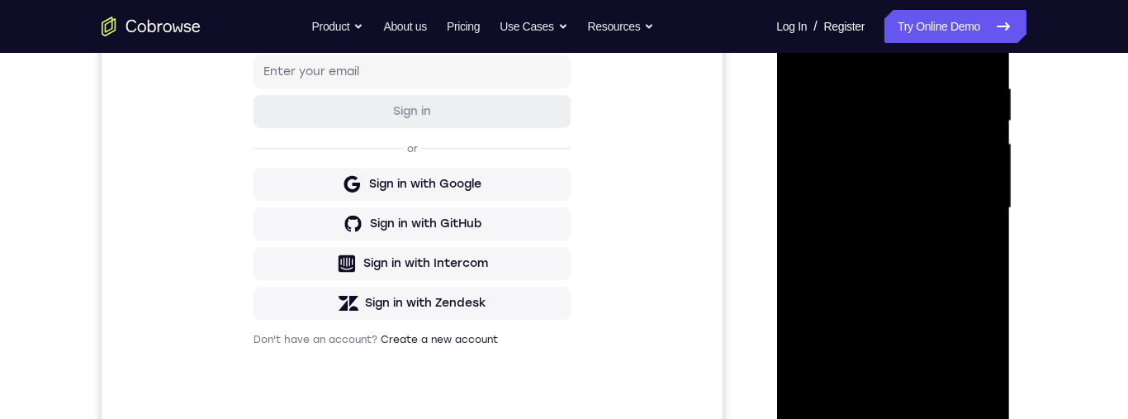
click at [986, 133] on div at bounding box center [893, 208] width 208 height 462
click at [984, 136] on div at bounding box center [893, 208] width 208 height 462
click at [985, 136] on div at bounding box center [893, 208] width 208 height 462
click at [980, 141] on div at bounding box center [893, 208] width 208 height 462
click at [982, 135] on div at bounding box center [893, 208] width 208 height 462
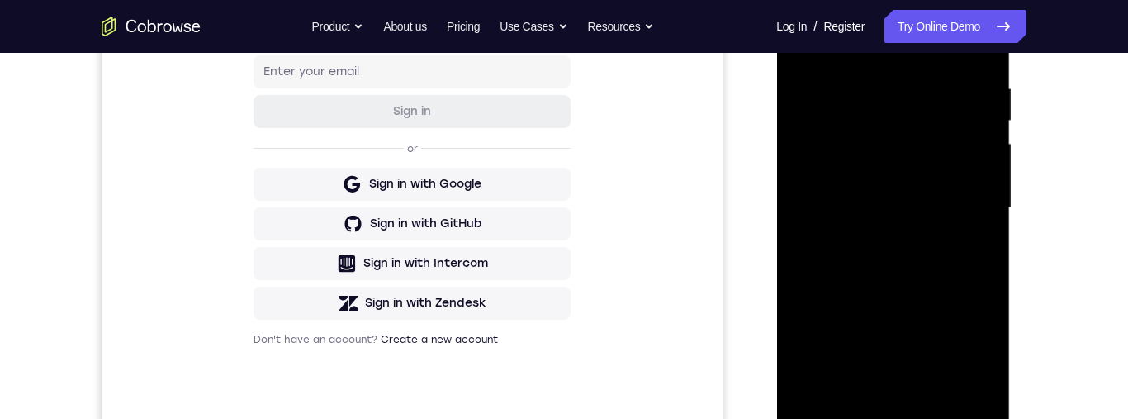
click at [974, 128] on div at bounding box center [893, 208] width 208 height 462
click at [970, 130] on div at bounding box center [893, 208] width 208 height 462
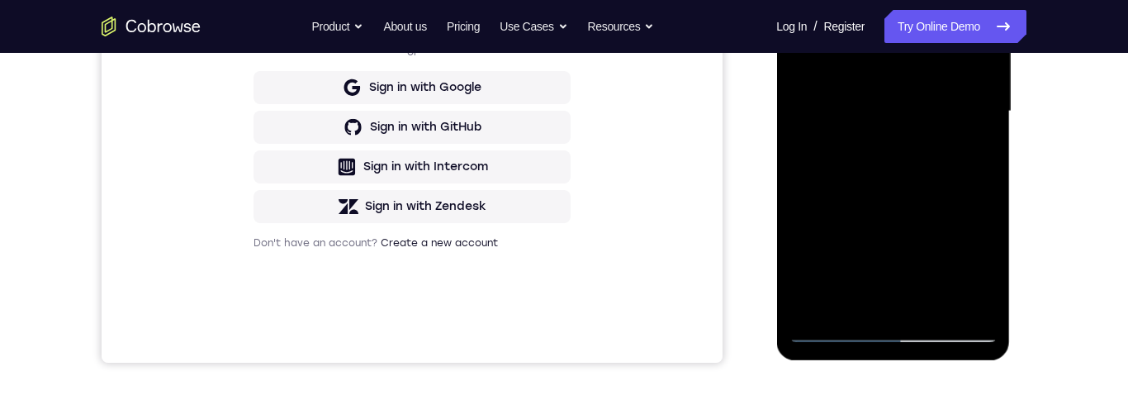
scroll to position [443, 0]
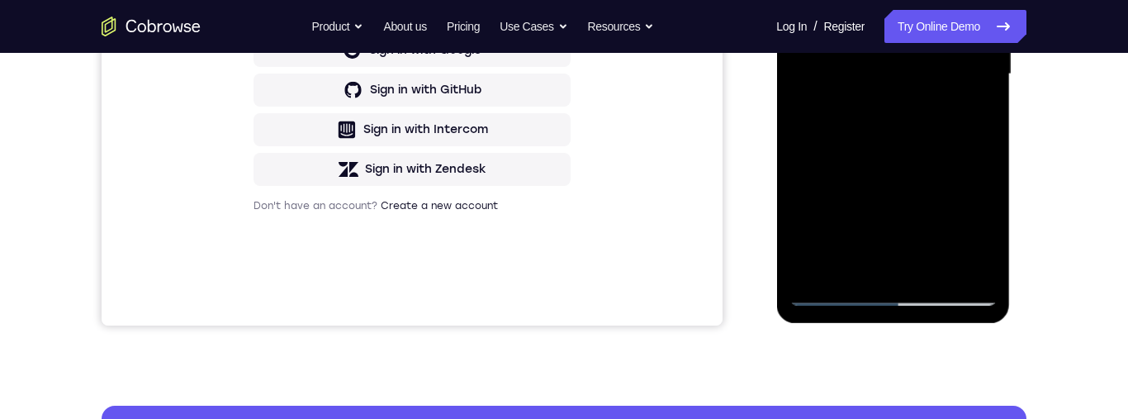
click at [989, 234] on div at bounding box center [893, 74] width 208 height 462
click at [987, 228] on div at bounding box center [893, 74] width 208 height 462
click at [979, 231] on div at bounding box center [893, 74] width 208 height 462
click at [985, 232] on div at bounding box center [893, 74] width 208 height 462
click at [985, 230] on div at bounding box center [893, 74] width 208 height 462
